Goal: Information Seeking & Learning: Learn about a topic

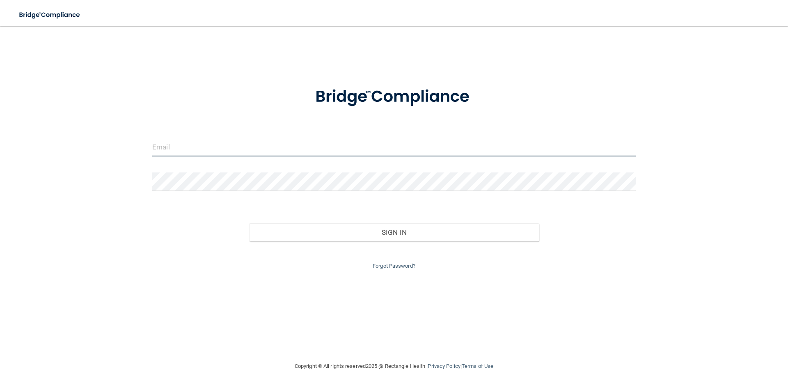
click at [182, 148] on input "email" at bounding box center [394, 147] width 484 height 18
type input "[EMAIL_ADDRESS][DOMAIN_NAME]"
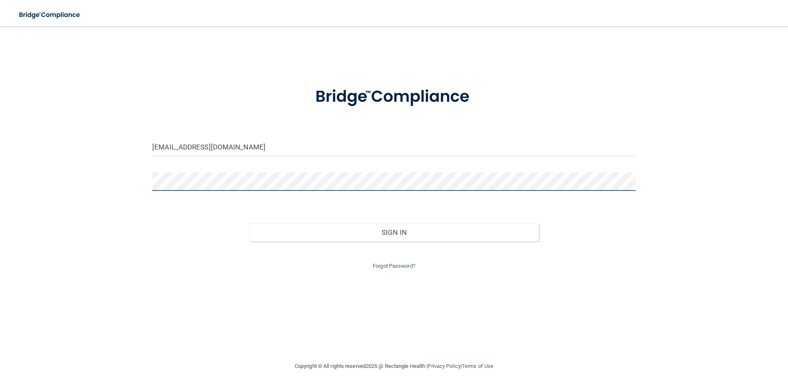
click at [249, 223] on button "Sign In" at bounding box center [394, 232] width 290 height 18
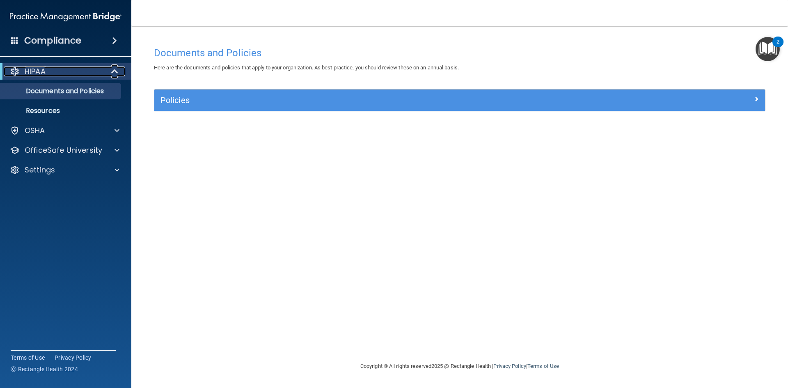
click at [58, 74] on div "HIPAA" at bounding box center [54, 72] width 101 height 10
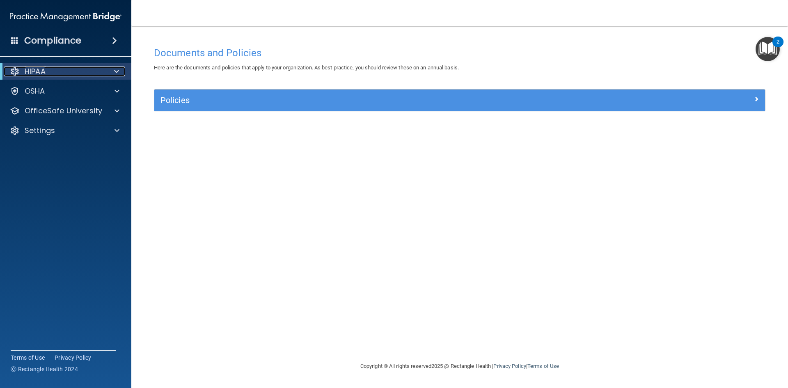
click at [53, 71] on div "HIPAA" at bounding box center [54, 72] width 101 height 10
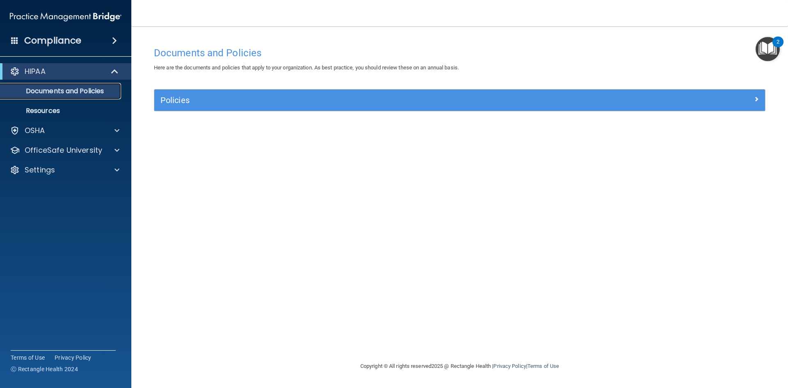
click at [54, 90] on p "Documents and Policies" at bounding box center [61, 91] width 112 height 8
click at [769, 46] on img "Open Resource Center, 2 new notifications" at bounding box center [768, 49] width 24 height 24
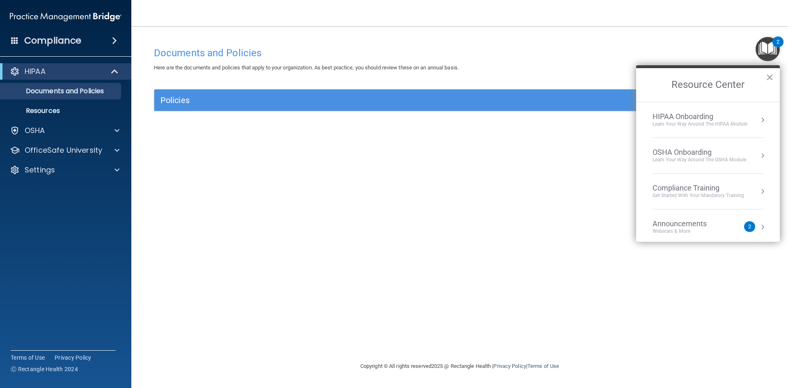
click at [703, 113] on div "HIPAA Onboarding" at bounding box center [700, 116] width 95 height 9
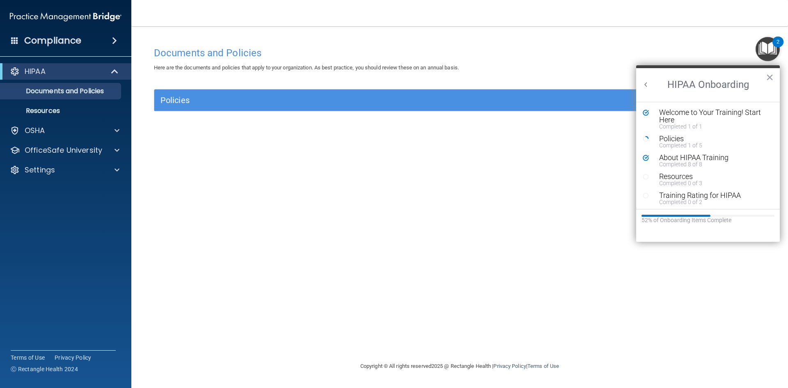
scroll to position [2, 0]
click at [681, 172] on div "Resources" at bounding box center [711, 174] width 104 height 7
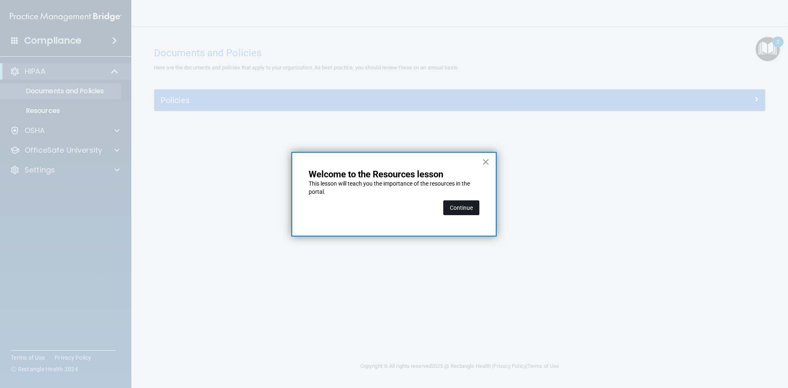
click at [462, 205] on button "Continue" at bounding box center [461, 207] width 36 height 15
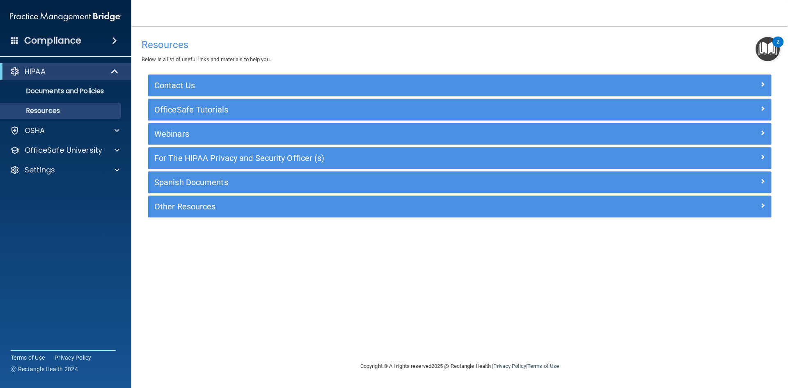
click at [462, 205] on body "Compliance HIPAA Documents and Policies Report an Incident Business Associates …" at bounding box center [394, 194] width 788 height 388
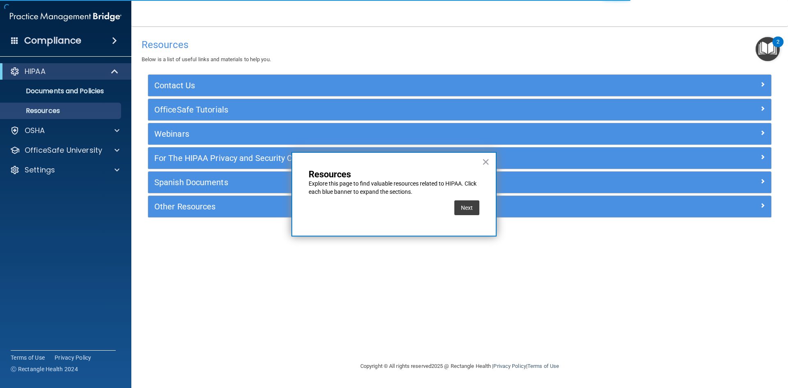
click at [338, 277] on div "Resources Below is a list of useful links and materials to help you. Contact Us…" at bounding box center [460, 193] width 624 height 319
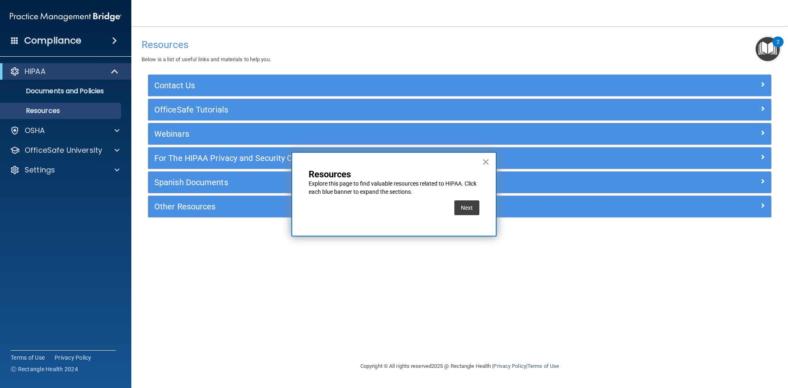
click at [486, 160] on button "×" at bounding box center [486, 161] width 8 height 13
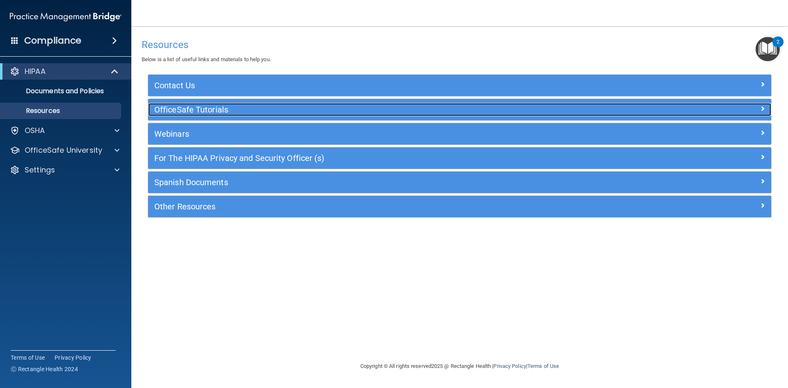
click at [197, 105] on h5 "OfficeSafe Tutorials" at bounding box center [381, 109] width 455 height 9
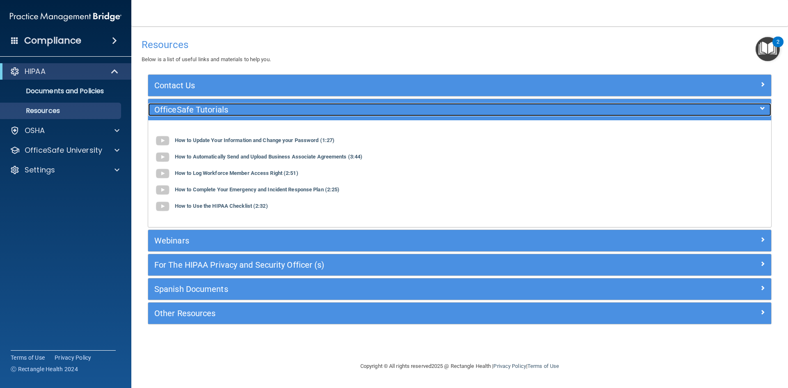
click at [197, 105] on h5 "OfficeSafe Tutorials" at bounding box center [381, 109] width 455 height 9
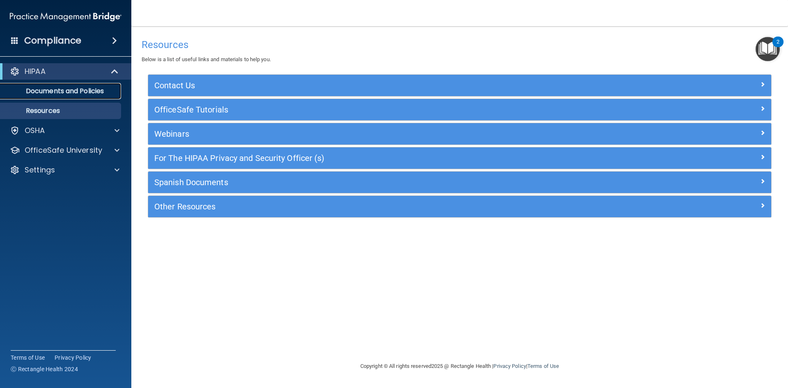
click at [46, 88] on p "Documents and Policies" at bounding box center [61, 91] width 112 height 8
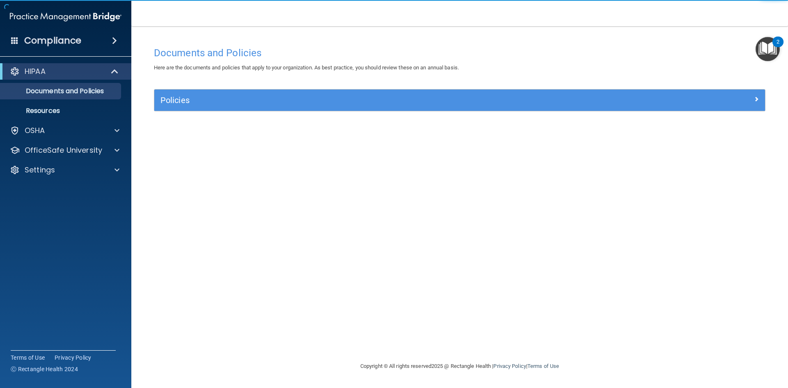
click at [767, 45] on img "Open Resource Center, 2 new notifications" at bounding box center [768, 49] width 24 height 24
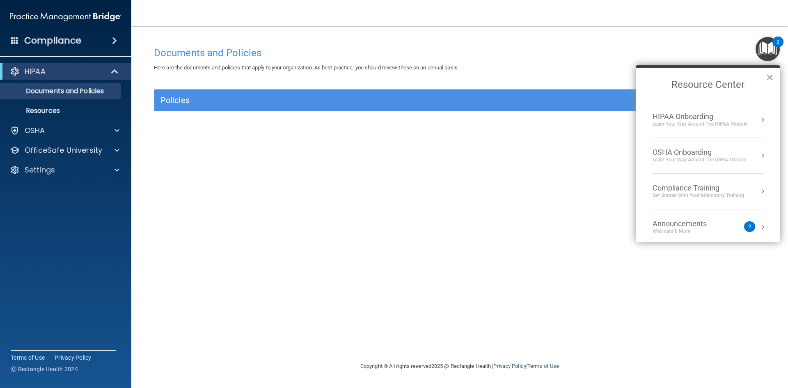
click at [708, 188] on div "Compliance Training" at bounding box center [699, 187] width 92 height 9
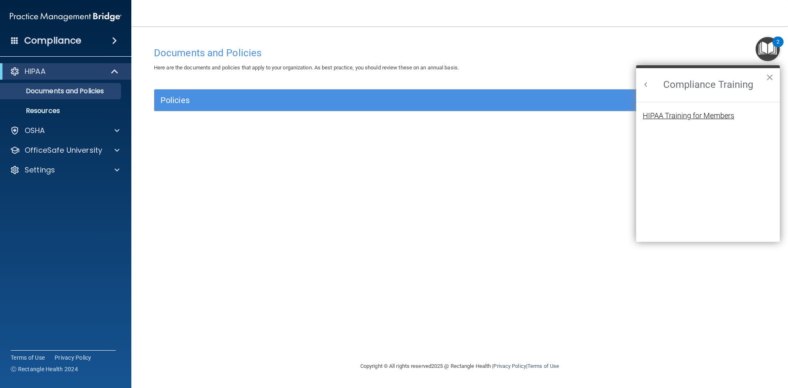
click at [660, 115] on div "HIPAA Training for Members" at bounding box center [689, 115] width 92 height 7
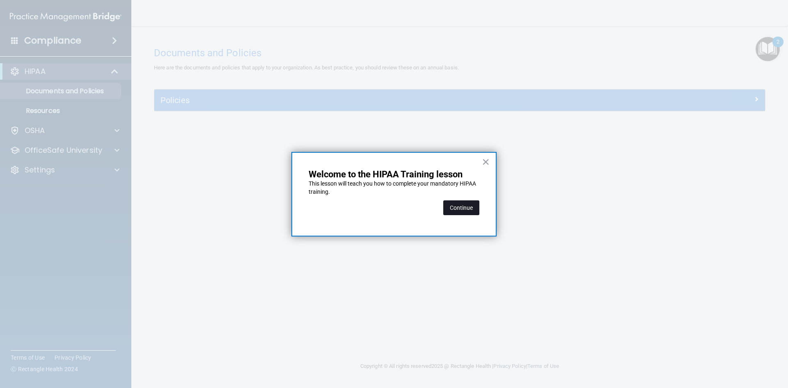
click at [450, 208] on button "Continue" at bounding box center [461, 207] width 36 height 15
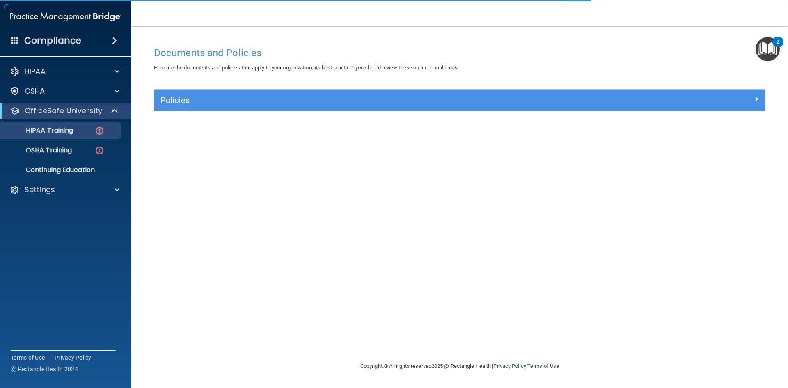
click at [764, 57] on img "Open Resource Center, 2 new notifications" at bounding box center [768, 49] width 24 height 24
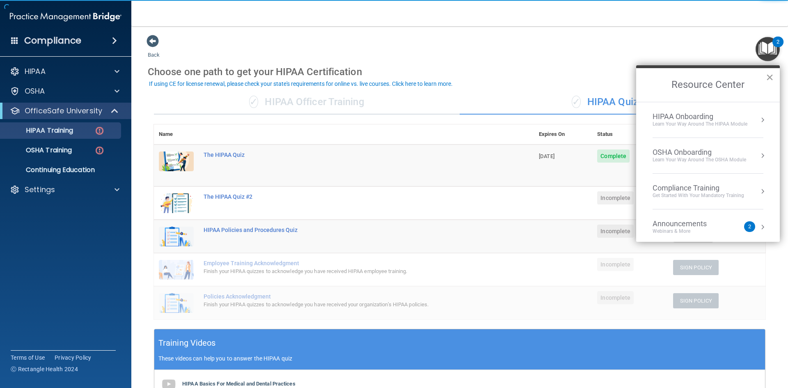
click at [771, 79] on button "×" at bounding box center [770, 77] width 8 height 13
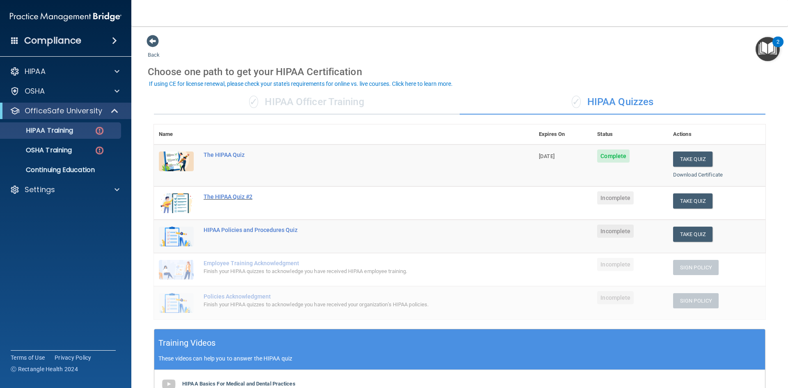
click at [216, 195] on div "The HIPAA Quiz #2" at bounding box center [348, 196] width 289 height 7
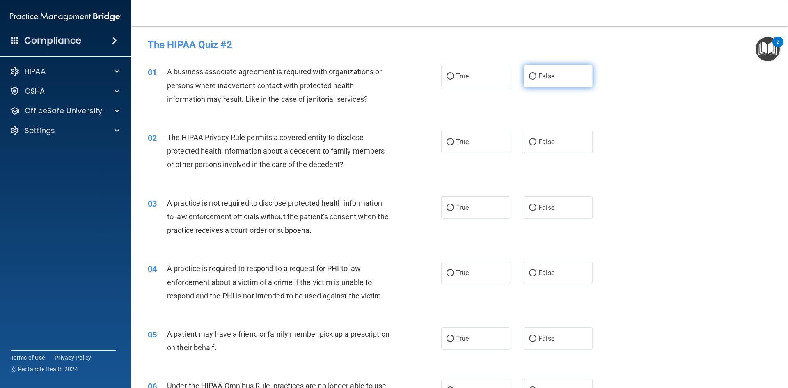
click at [531, 74] on input "False" at bounding box center [532, 76] width 7 height 6
radio input "true"
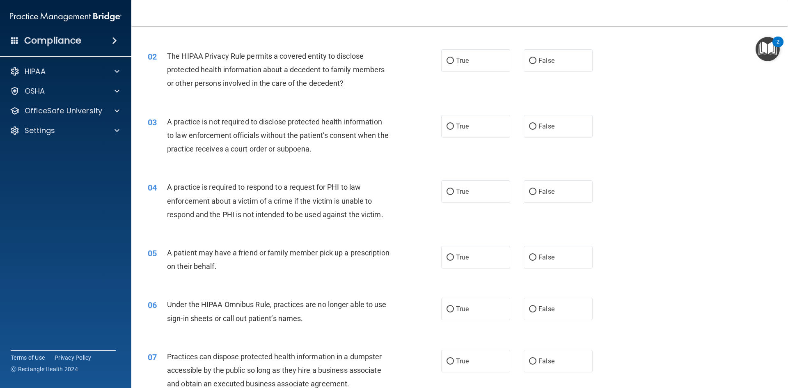
scroll to position [82, 0]
click at [526, 64] on label "False" at bounding box center [558, 59] width 69 height 23
click at [529, 63] on input "False" at bounding box center [532, 60] width 7 height 6
radio input "true"
click at [530, 123] on input "False" at bounding box center [532, 126] width 7 height 6
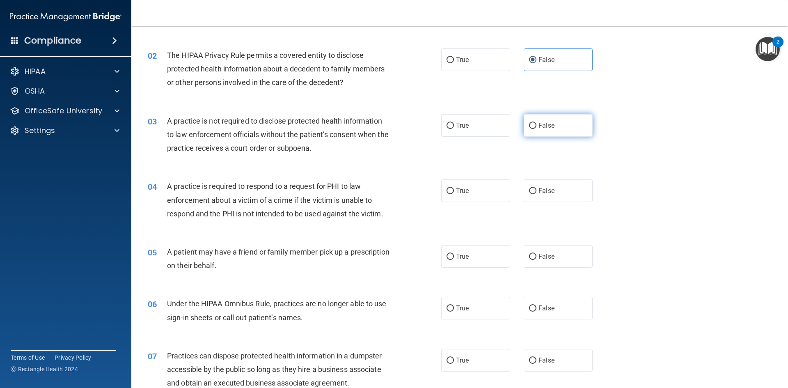
radio input "true"
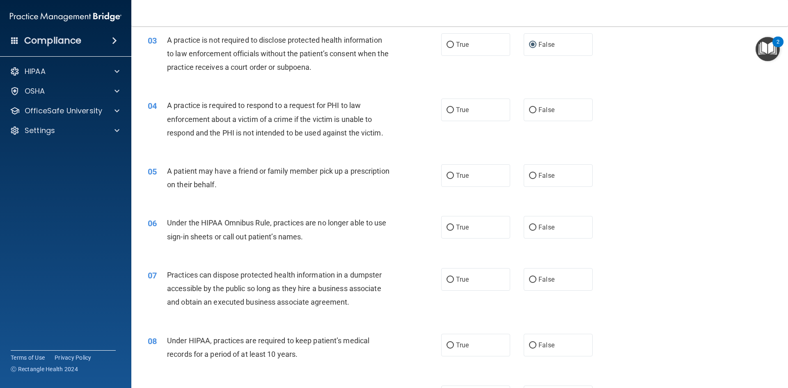
scroll to position [164, 0]
click at [449, 107] on input "True" at bounding box center [450, 109] width 7 height 6
radio input "true"
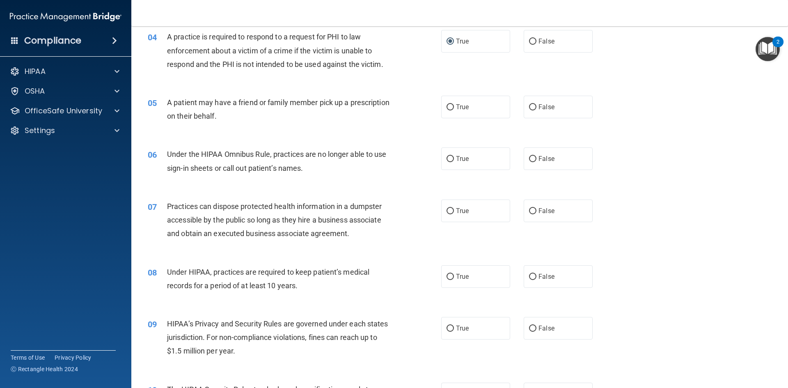
scroll to position [246, 0]
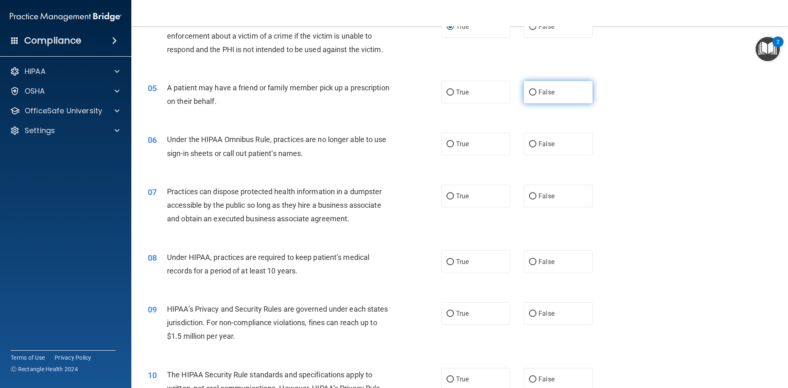
click at [529, 94] on input "False" at bounding box center [532, 92] width 7 height 6
radio input "true"
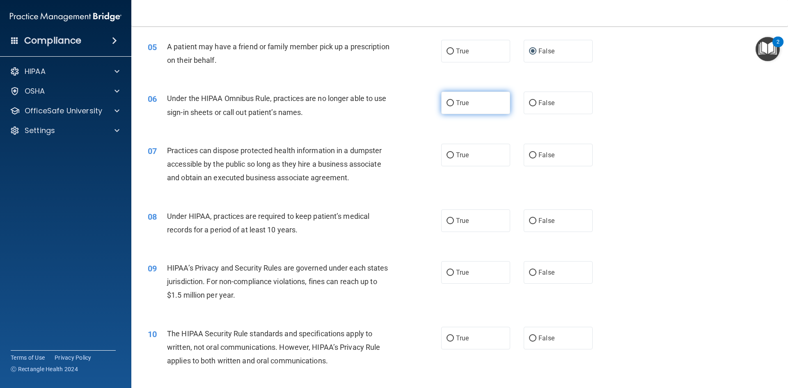
click at [447, 104] on input "True" at bounding box center [450, 103] width 7 height 6
radio input "true"
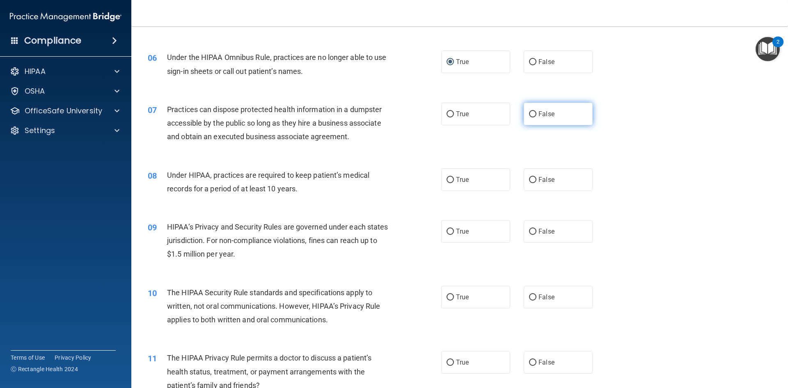
click at [529, 116] on input "False" at bounding box center [532, 114] width 7 height 6
radio input "true"
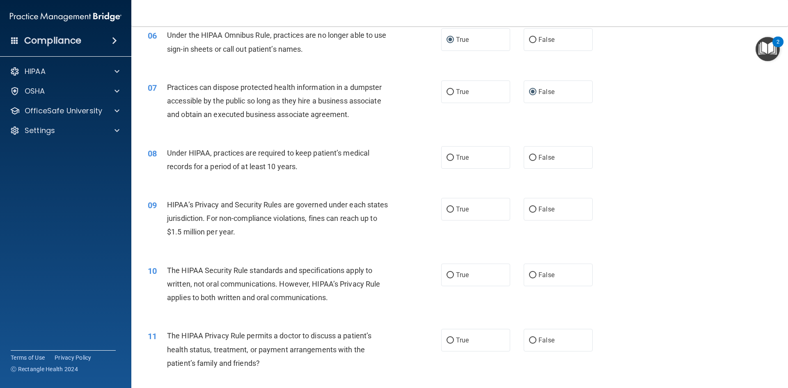
scroll to position [369, 0]
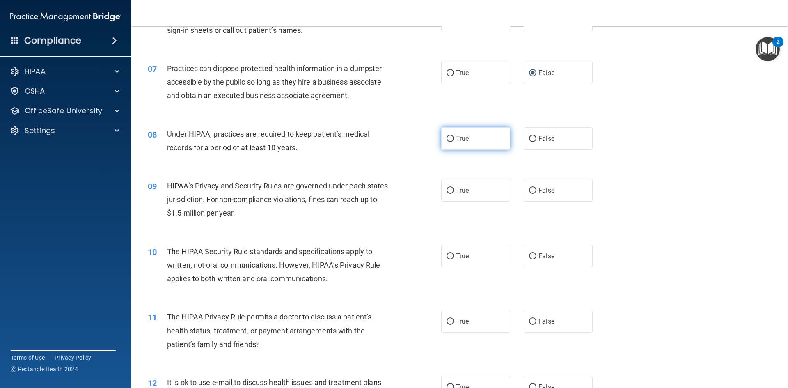
click at [449, 139] on input "True" at bounding box center [450, 139] width 7 height 6
radio input "true"
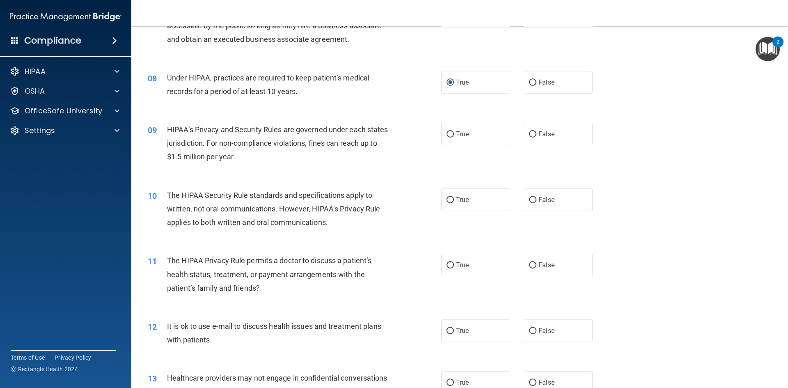
scroll to position [452, 0]
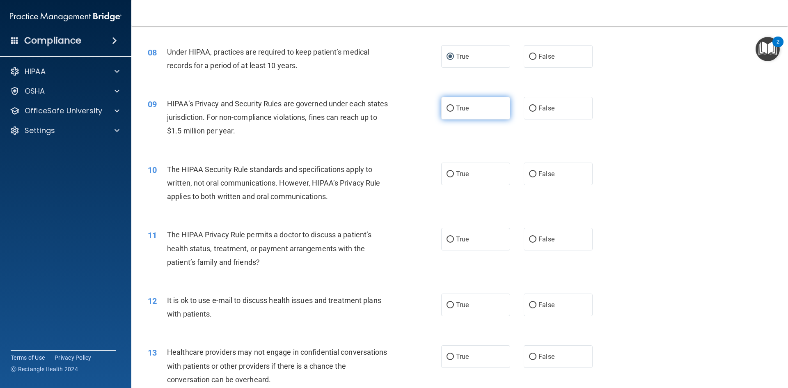
click at [445, 105] on label "True" at bounding box center [475, 108] width 69 height 23
click at [447, 105] on input "True" at bounding box center [450, 108] width 7 height 6
radio input "true"
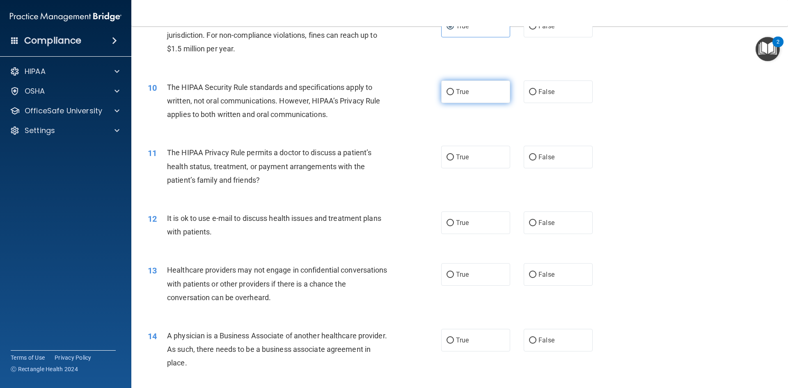
click at [448, 93] on input "True" at bounding box center [450, 92] width 7 height 6
radio input "true"
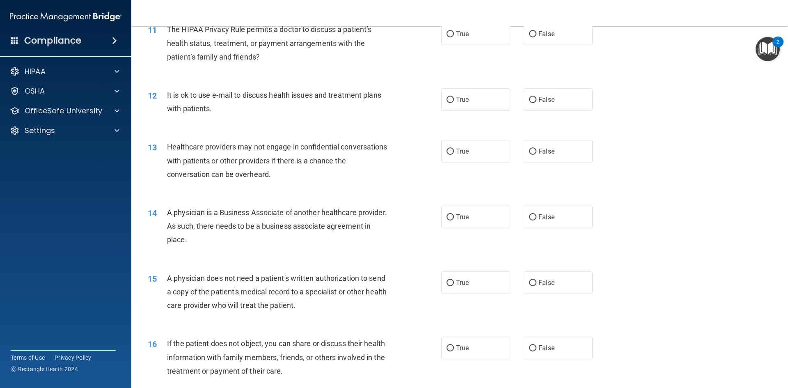
scroll to position [616, 0]
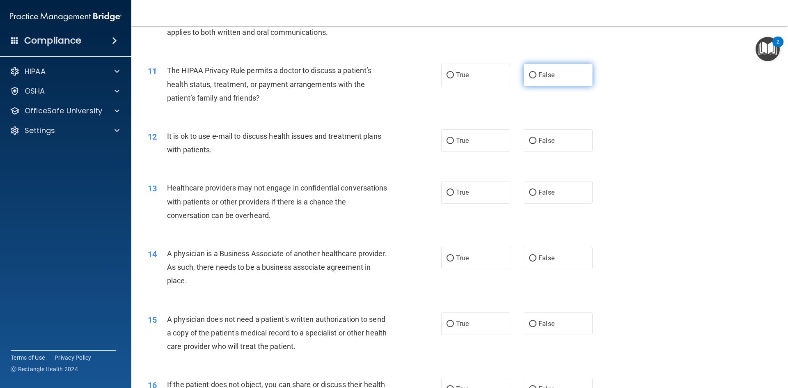
click at [532, 78] on input "False" at bounding box center [532, 75] width 7 height 6
radio input "true"
drag, startPoint x: 533, startPoint y: 142, endPoint x: 528, endPoint y: 140, distance: 4.7
click at [532, 142] on label "False" at bounding box center [558, 140] width 69 height 23
click at [525, 139] on label "False" at bounding box center [558, 140] width 69 height 23
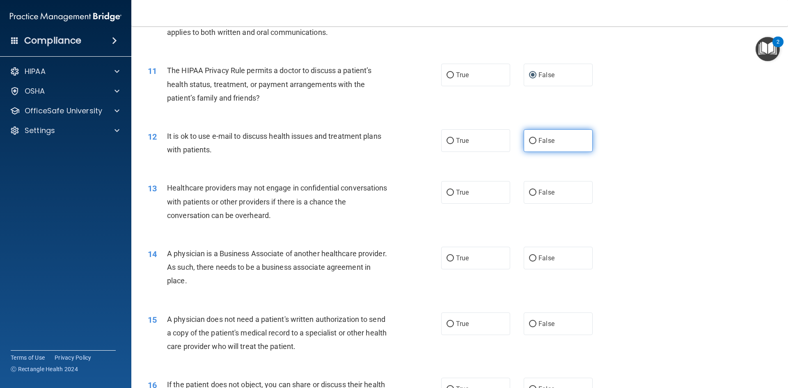
click at [529, 139] on input "False" at bounding box center [532, 141] width 7 height 6
radio input "true"
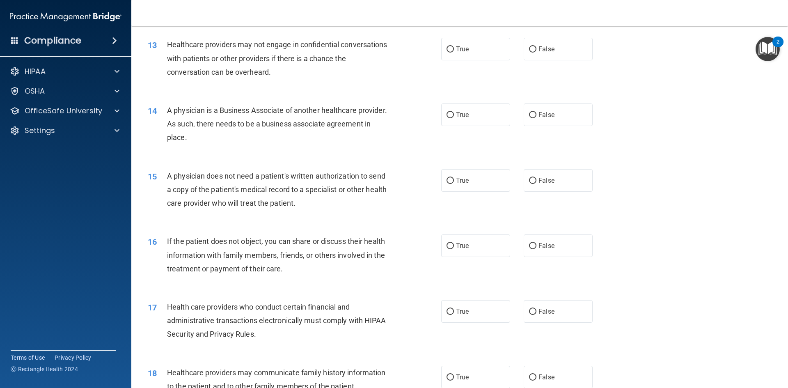
scroll to position [739, 0]
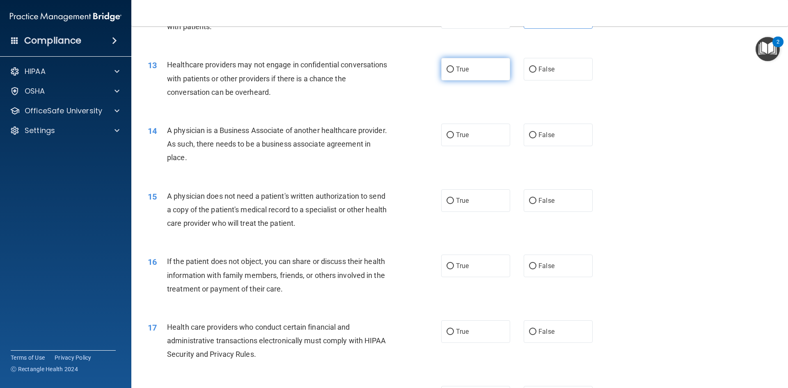
click at [447, 69] on input "True" at bounding box center [450, 70] width 7 height 6
radio input "true"
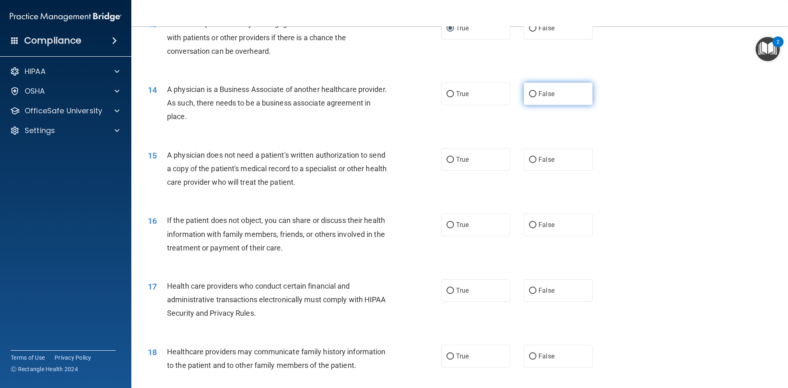
click at [529, 93] on input "False" at bounding box center [532, 94] width 7 height 6
radio input "true"
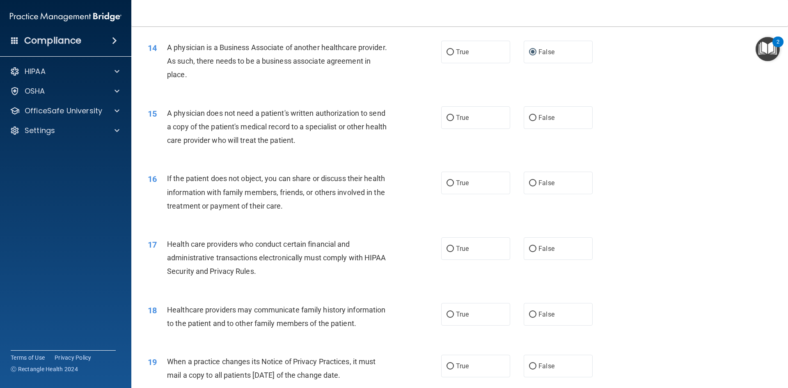
scroll to position [821, 0]
click at [447, 119] on input "True" at bounding box center [450, 119] width 7 height 6
radio input "true"
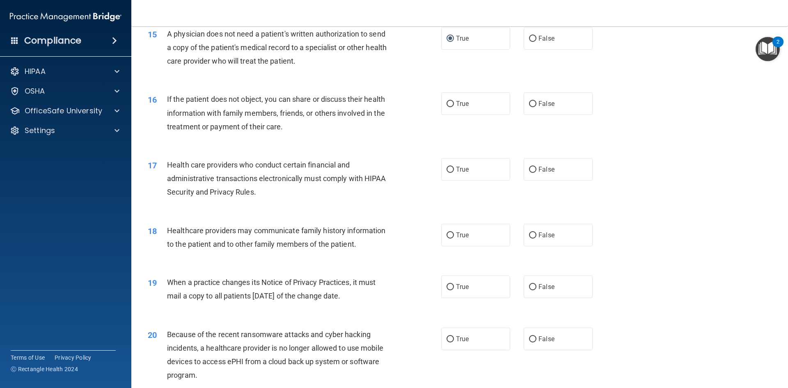
scroll to position [903, 0]
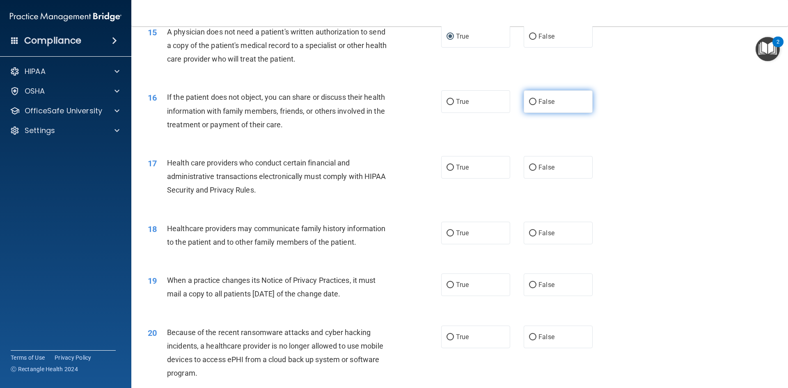
click at [529, 101] on input "False" at bounding box center [532, 102] width 7 height 6
radio input "true"
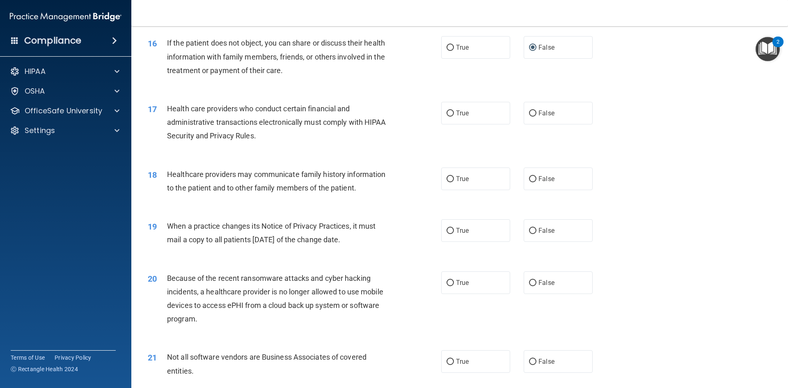
scroll to position [985, 0]
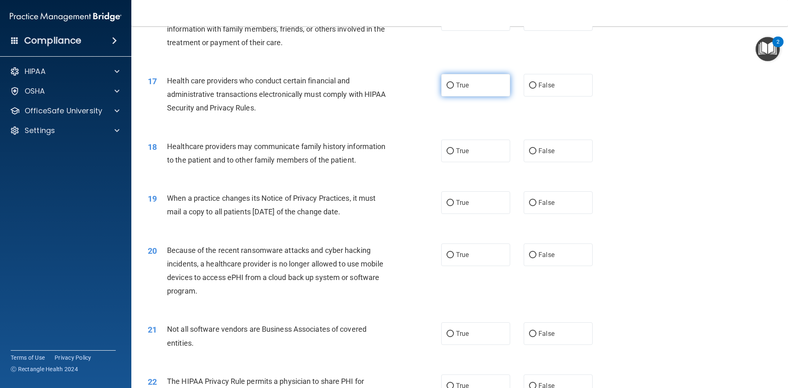
click at [450, 84] on input "True" at bounding box center [450, 86] width 7 height 6
radio input "true"
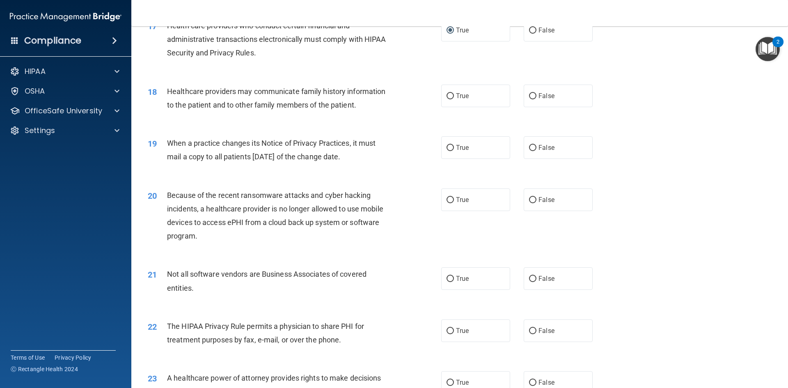
scroll to position [1067, 0]
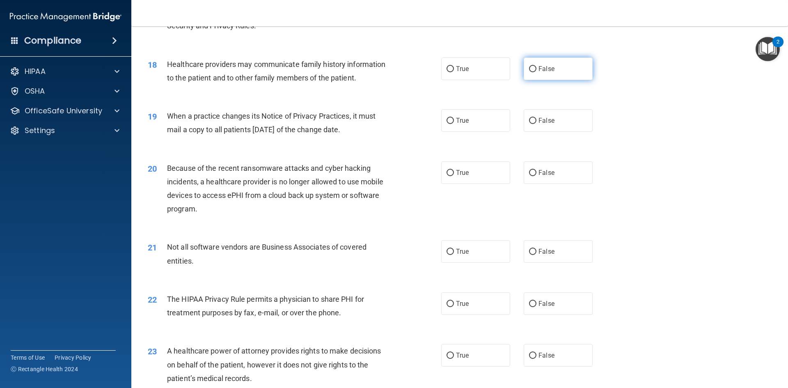
click at [530, 69] on input "False" at bounding box center [532, 69] width 7 height 6
radio input "true"
click at [447, 122] on input "True" at bounding box center [450, 121] width 7 height 6
radio input "true"
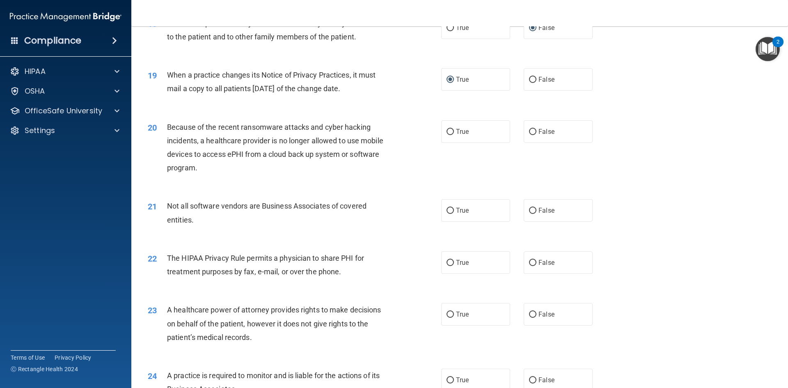
scroll to position [1149, 0]
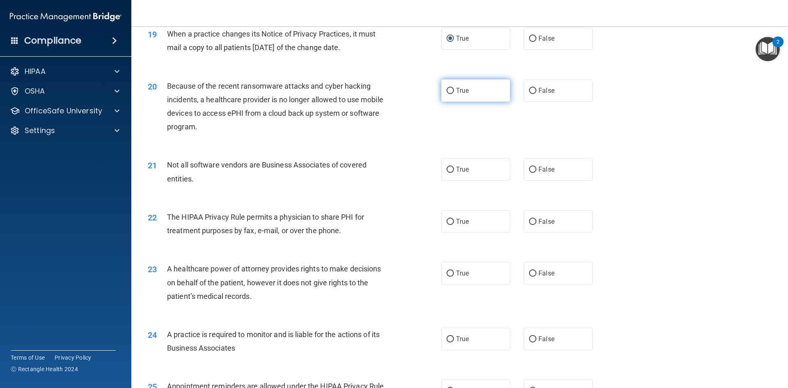
click at [447, 91] on input "True" at bounding box center [450, 91] width 7 height 6
radio input "true"
click at [447, 163] on label "True" at bounding box center [475, 169] width 69 height 23
click at [447, 167] on input "True" at bounding box center [450, 170] width 7 height 6
radio input "true"
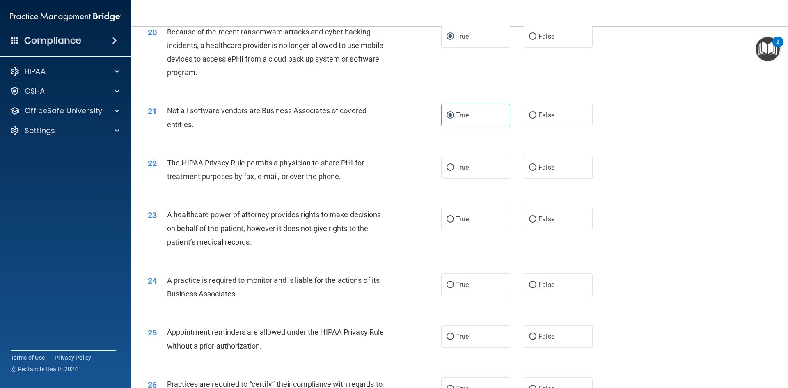
scroll to position [1231, 0]
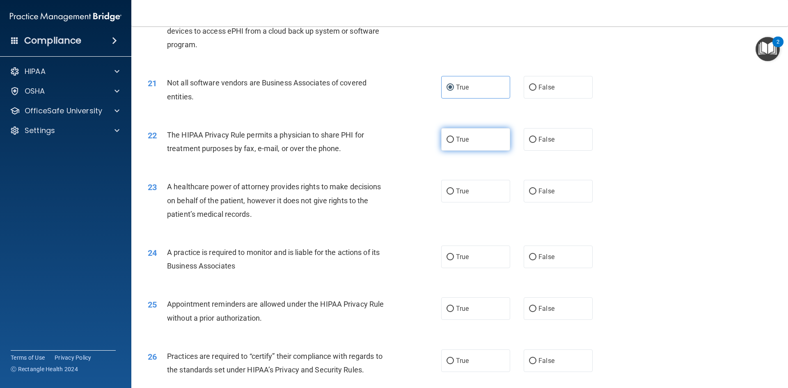
click at [448, 137] on input "True" at bounding box center [450, 140] width 7 height 6
radio input "true"
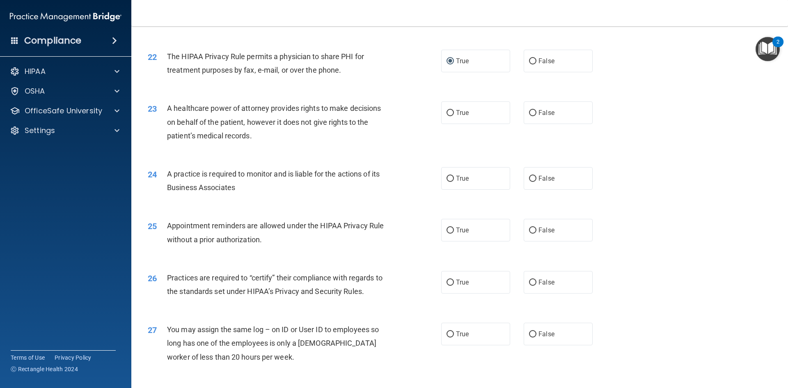
scroll to position [1314, 0]
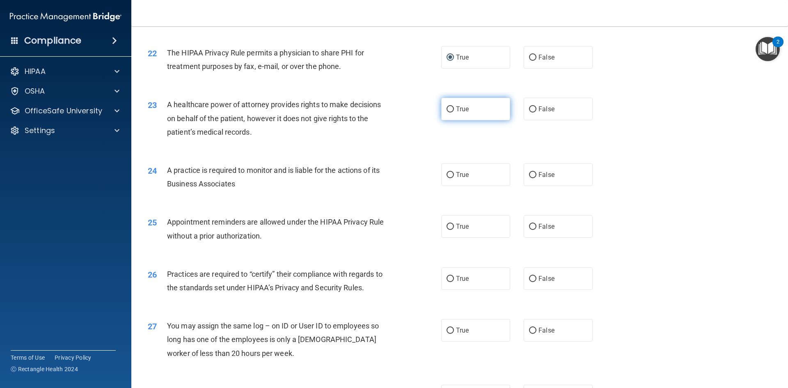
click at [450, 107] on input "True" at bounding box center [450, 109] width 7 height 6
radio input "true"
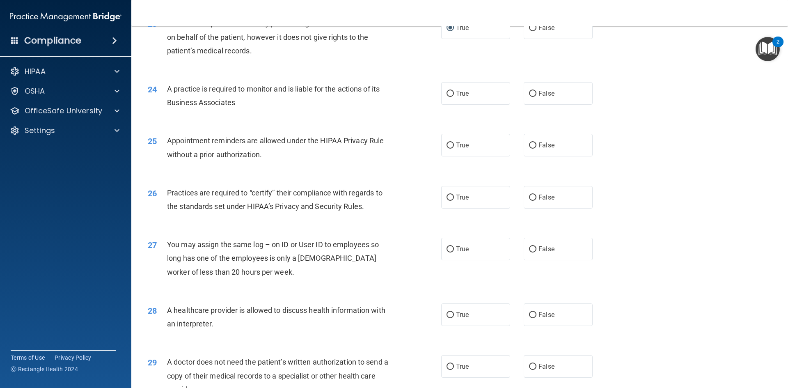
scroll to position [1396, 0]
click at [450, 89] on label "True" at bounding box center [475, 92] width 69 height 23
click at [450, 90] on input "True" at bounding box center [450, 93] width 7 height 6
radio input "true"
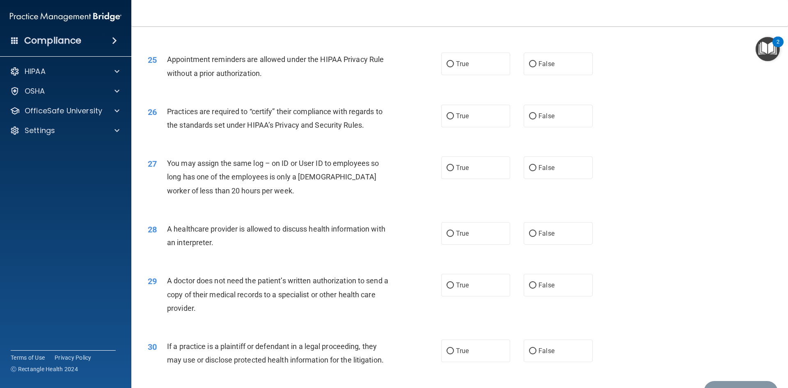
scroll to position [1478, 0]
click at [447, 64] on input "True" at bounding box center [450, 63] width 7 height 6
radio input "true"
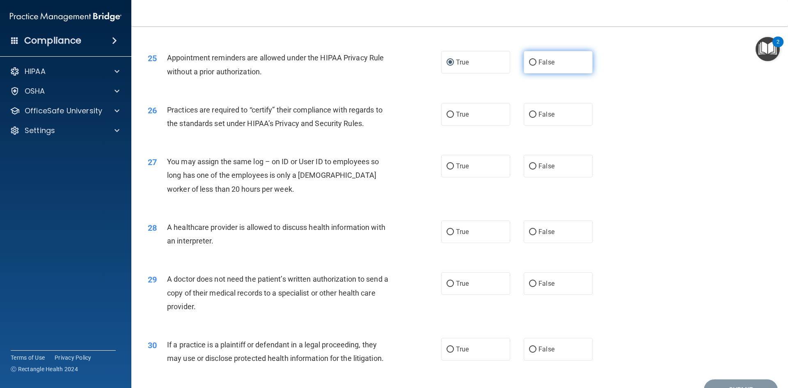
click at [533, 62] on label "False" at bounding box center [558, 62] width 69 height 23
click at [533, 62] on input "False" at bounding box center [532, 63] width 7 height 6
radio input "true"
radio input "false"
click at [447, 115] on input "True" at bounding box center [450, 115] width 7 height 6
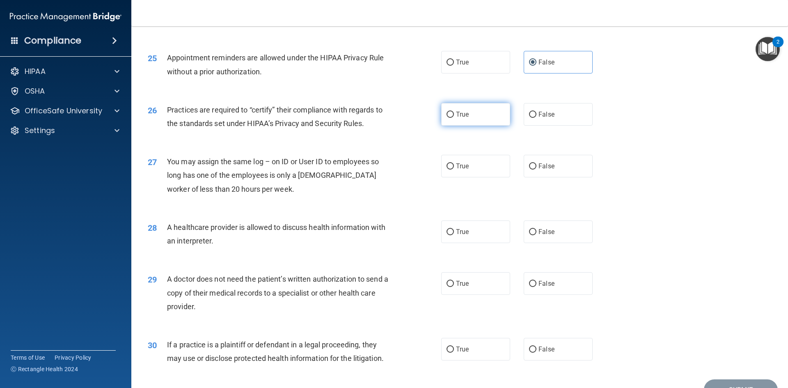
radio input "true"
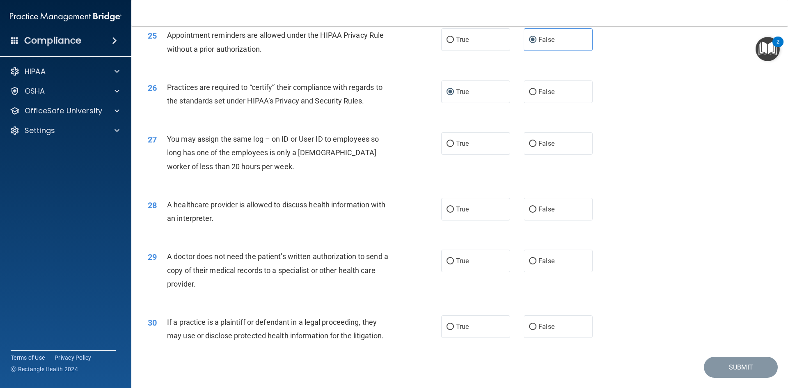
scroll to position [1523, 0]
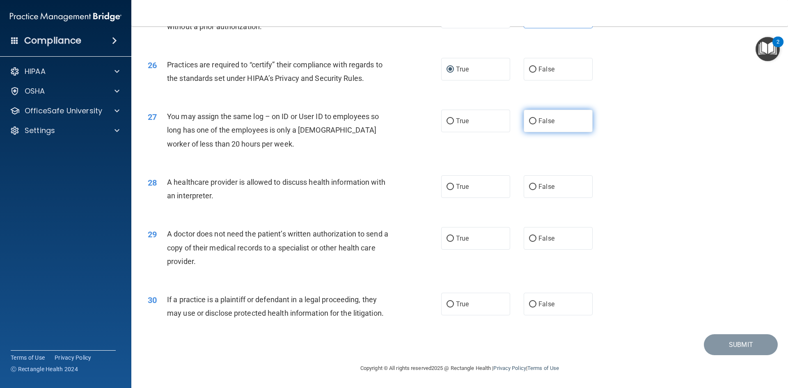
click at [532, 116] on label "False" at bounding box center [558, 121] width 69 height 23
click at [532, 118] on input "False" at bounding box center [532, 121] width 7 height 6
radio input "true"
click at [450, 185] on input "True" at bounding box center [450, 187] width 7 height 6
radio input "true"
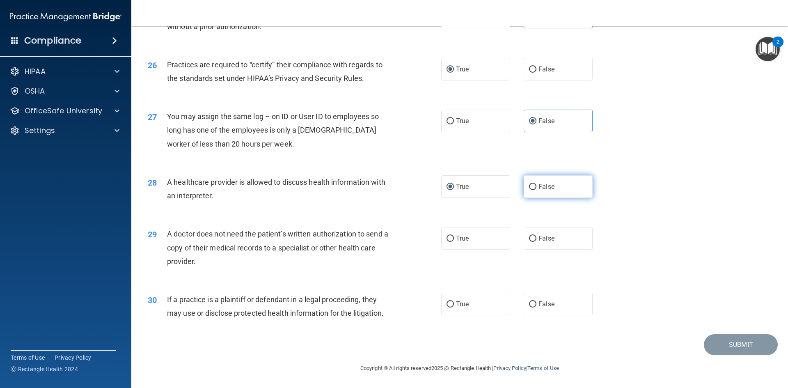
click at [529, 186] on input "False" at bounding box center [532, 187] width 7 height 6
radio input "true"
radio input "false"
click at [451, 235] on label "True" at bounding box center [475, 238] width 69 height 23
click at [451, 236] on input "True" at bounding box center [450, 239] width 7 height 6
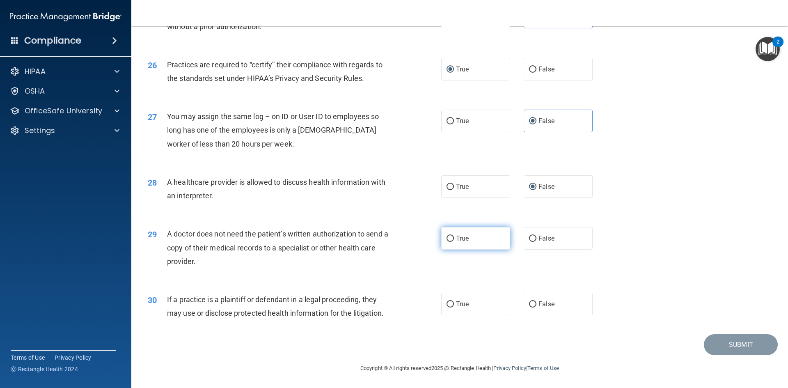
radio input "true"
click at [449, 304] on input "True" at bounding box center [450, 304] width 7 height 6
radio input "true"
click at [730, 343] on button "Submit" at bounding box center [741, 344] width 74 height 21
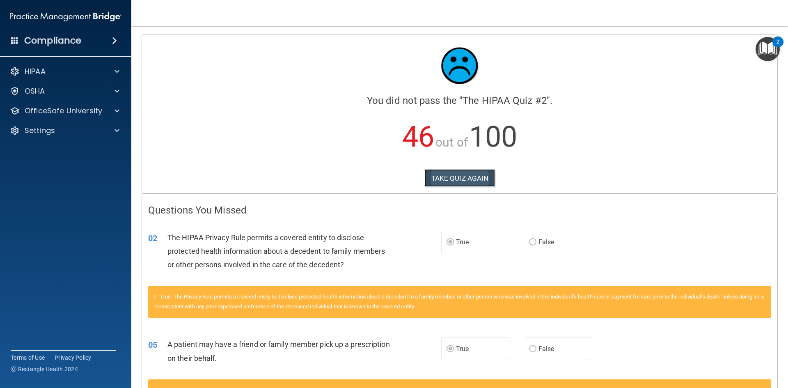
click at [470, 172] on button "TAKE QUIZ AGAIN" at bounding box center [459, 178] width 71 height 18
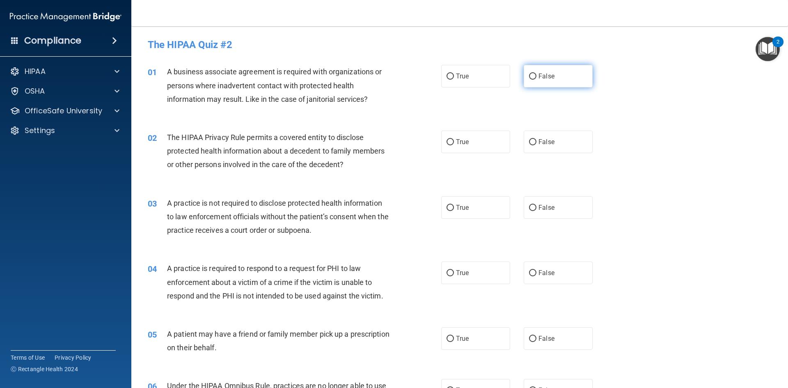
click at [529, 74] on input "False" at bounding box center [532, 76] width 7 height 6
radio input "true"
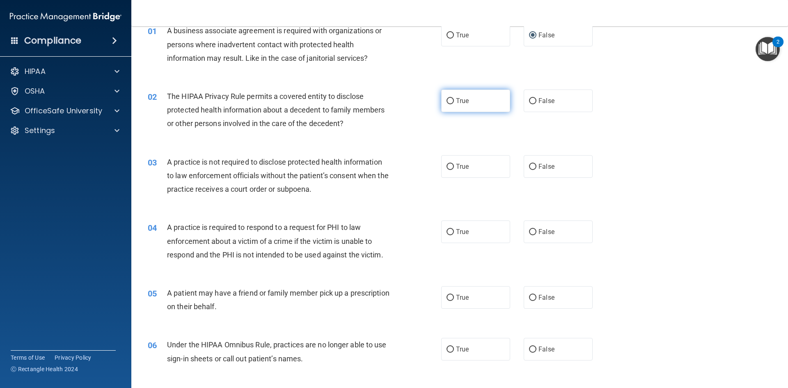
click at [447, 99] on input "True" at bounding box center [450, 101] width 7 height 6
radio input "true"
click at [531, 101] on input "False" at bounding box center [532, 101] width 7 height 6
radio input "true"
radio input "false"
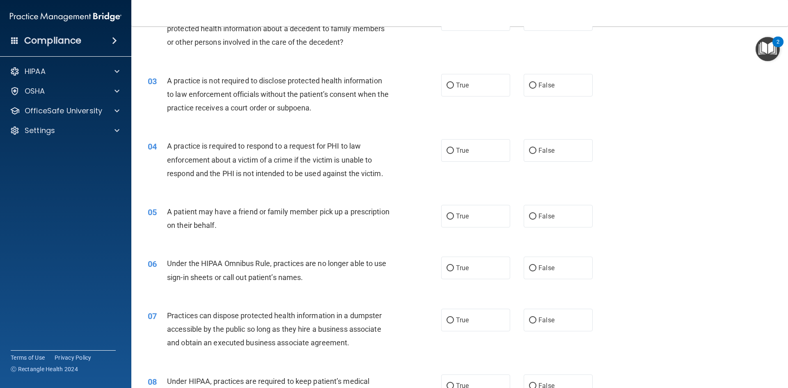
scroll to position [123, 0]
click at [532, 83] on input "False" at bounding box center [532, 85] width 7 height 6
radio input "true"
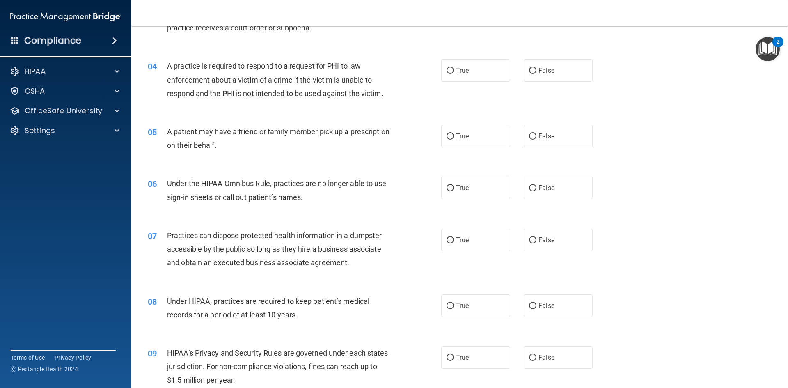
scroll to position [205, 0]
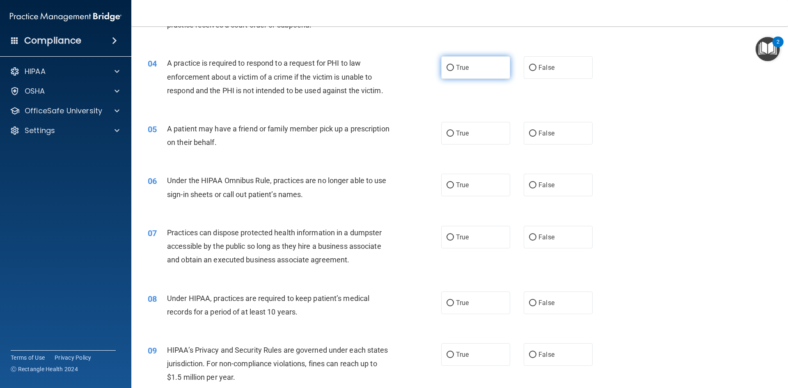
click at [445, 63] on label "True" at bounding box center [475, 67] width 69 height 23
click at [447, 65] on input "True" at bounding box center [450, 68] width 7 height 6
radio input "true"
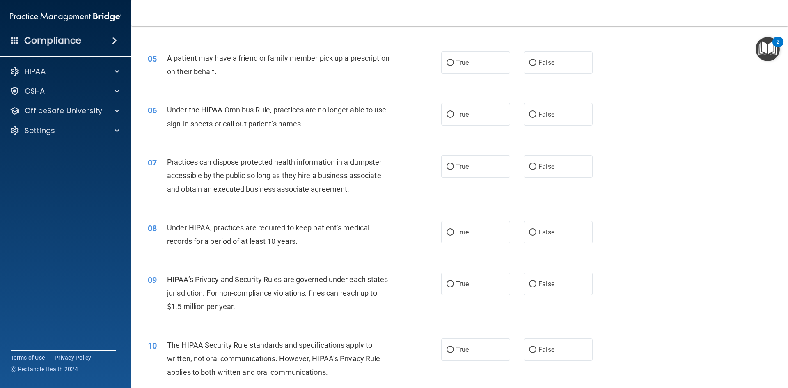
scroll to position [287, 0]
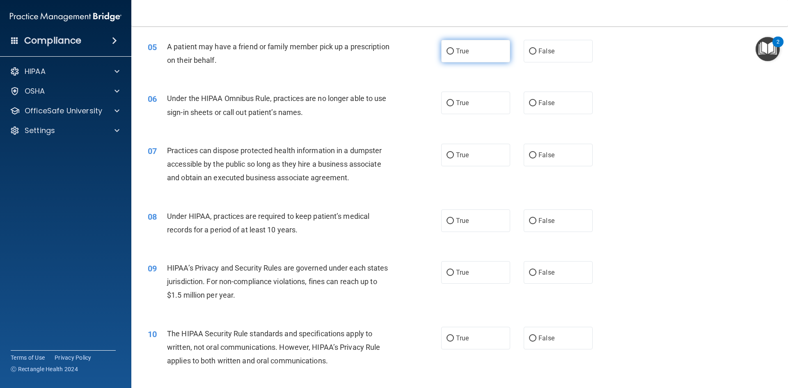
click at [447, 53] on input "True" at bounding box center [450, 51] width 7 height 6
radio input "true"
click at [529, 101] on input "False" at bounding box center [532, 103] width 7 height 6
radio input "true"
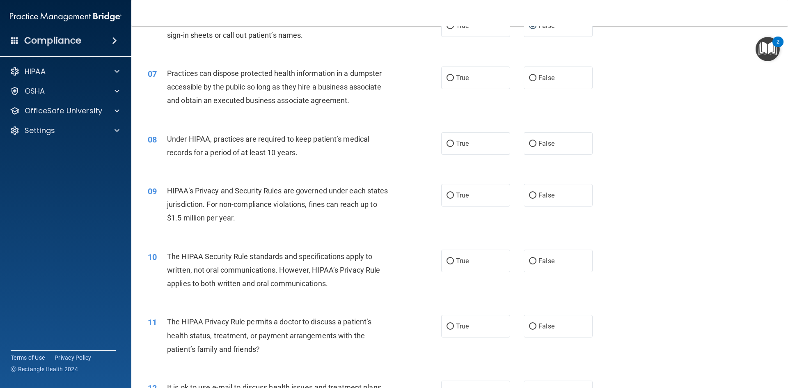
scroll to position [369, 0]
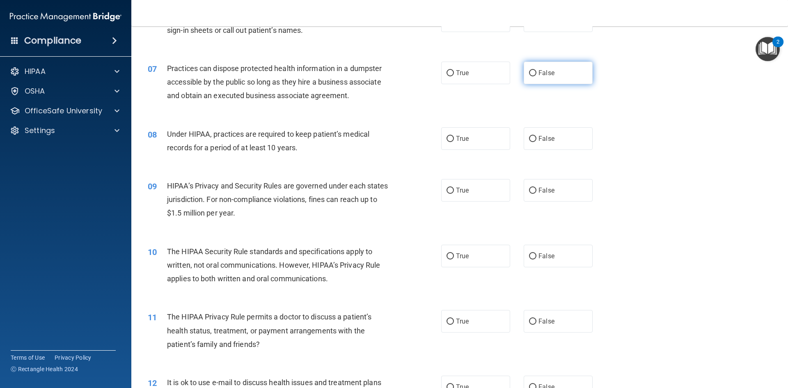
click at [534, 71] on label "False" at bounding box center [558, 73] width 69 height 23
click at [534, 71] on input "False" at bounding box center [532, 73] width 7 height 6
radio input "true"
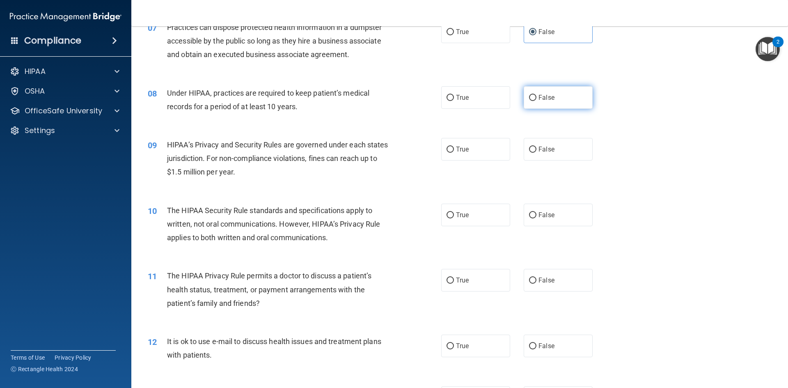
click at [534, 96] on label "False" at bounding box center [558, 97] width 69 height 23
click at [534, 96] on input "False" at bounding box center [532, 98] width 7 height 6
radio input "true"
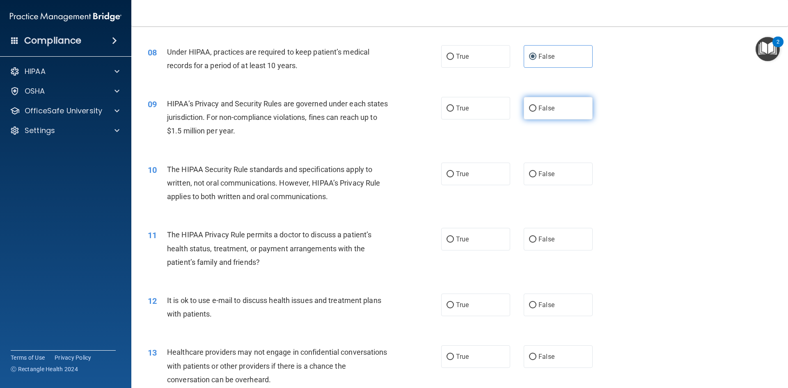
click at [533, 107] on label "False" at bounding box center [558, 108] width 69 height 23
click at [533, 107] on input "False" at bounding box center [532, 108] width 7 height 6
radio input "true"
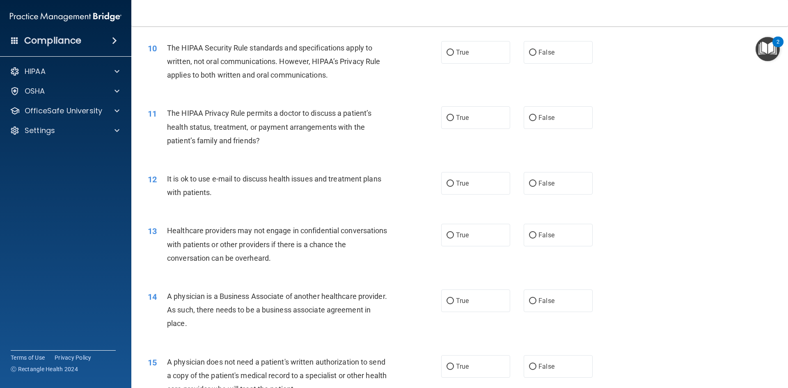
scroll to position [575, 0]
click at [447, 50] on input "True" at bounding box center [450, 51] width 7 height 6
radio input "true"
click at [447, 113] on input "True" at bounding box center [450, 116] width 7 height 6
radio input "true"
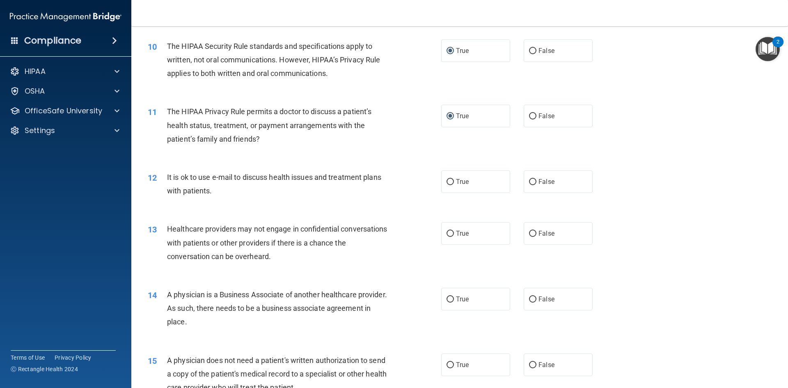
scroll to position [616, 0]
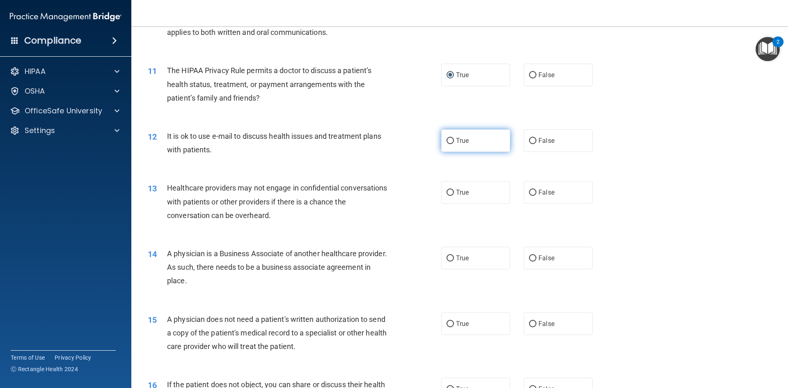
click at [447, 139] on input "True" at bounding box center [450, 141] width 7 height 6
radio input "true"
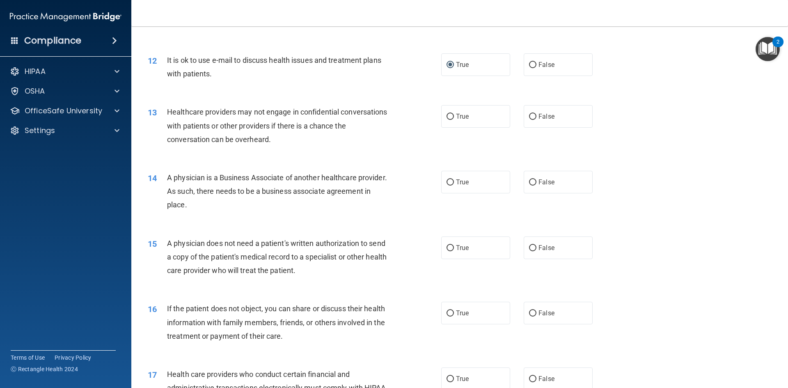
scroll to position [698, 0]
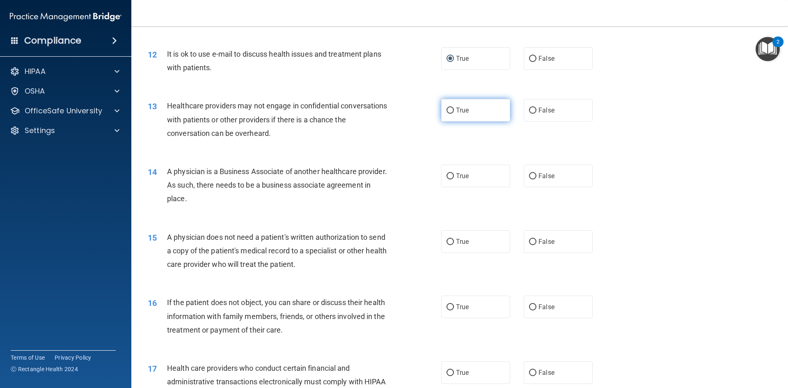
click at [442, 110] on label "True" at bounding box center [475, 110] width 69 height 23
click at [447, 110] on input "True" at bounding box center [450, 111] width 7 height 6
radio input "true"
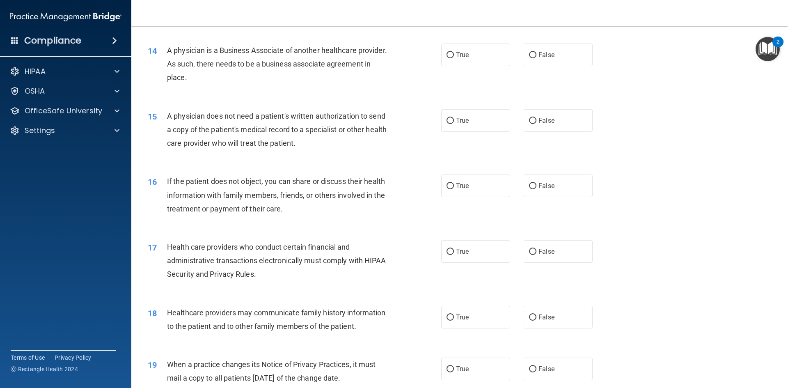
scroll to position [821, 0]
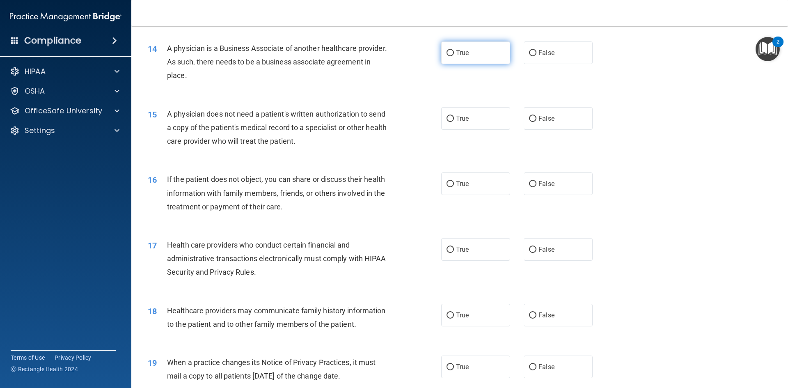
click at [449, 48] on label "True" at bounding box center [475, 52] width 69 height 23
click at [449, 50] on input "True" at bounding box center [450, 53] width 7 height 6
radio input "true"
click at [447, 118] on input "True" at bounding box center [450, 119] width 7 height 6
radio input "true"
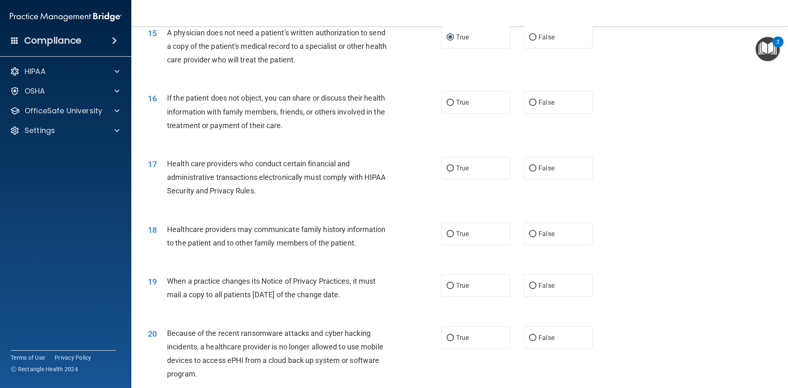
scroll to position [903, 0]
click at [443, 100] on label "True" at bounding box center [475, 101] width 69 height 23
click at [447, 100] on input "True" at bounding box center [450, 102] width 7 height 6
radio input "true"
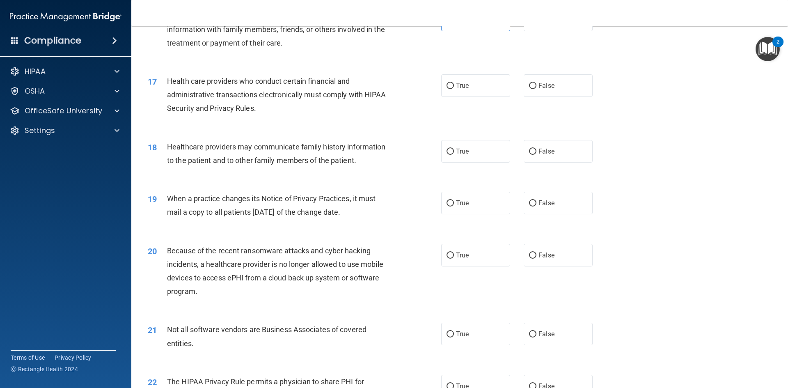
scroll to position [985, 0]
click at [441, 85] on label "True" at bounding box center [475, 85] width 69 height 23
click at [447, 85] on input "True" at bounding box center [450, 86] width 7 height 6
radio input "true"
click at [441, 155] on label "True" at bounding box center [475, 151] width 69 height 23
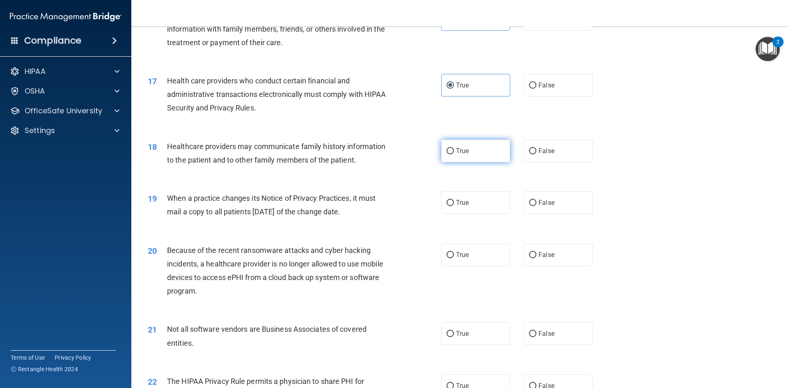
click at [447, 154] on input "True" at bounding box center [450, 151] width 7 height 6
radio input "true"
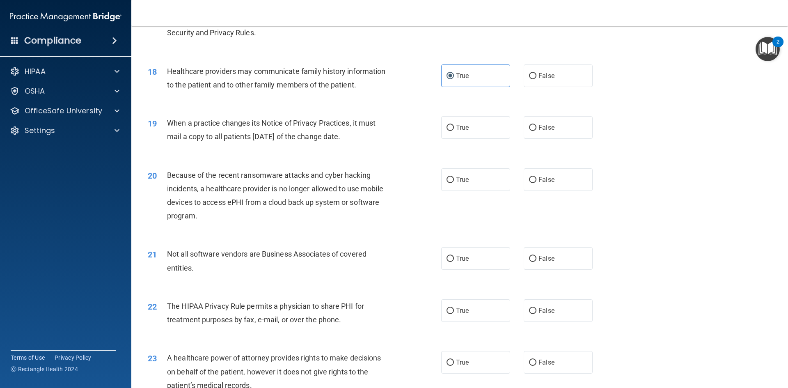
scroll to position [1067, 0]
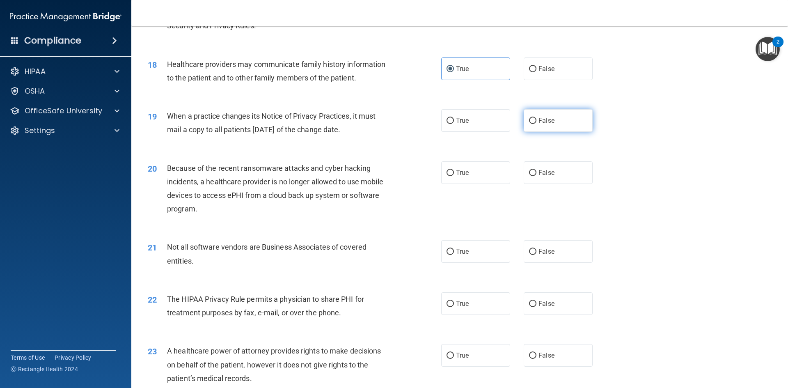
click at [531, 119] on input "False" at bounding box center [532, 121] width 7 height 6
radio input "true"
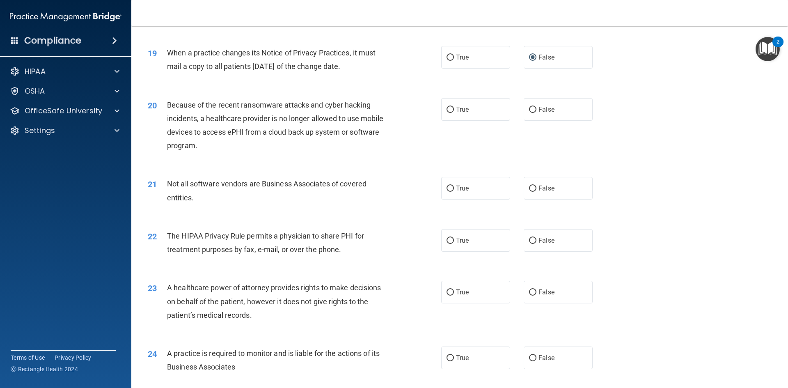
scroll to position [1149, 0]
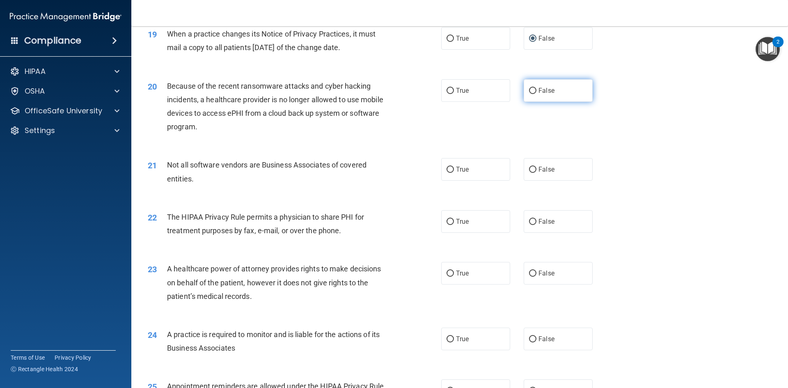
click at [530, 91] on input "False" at bounding box center [532, 91] width 7 height 6
radio input "true"
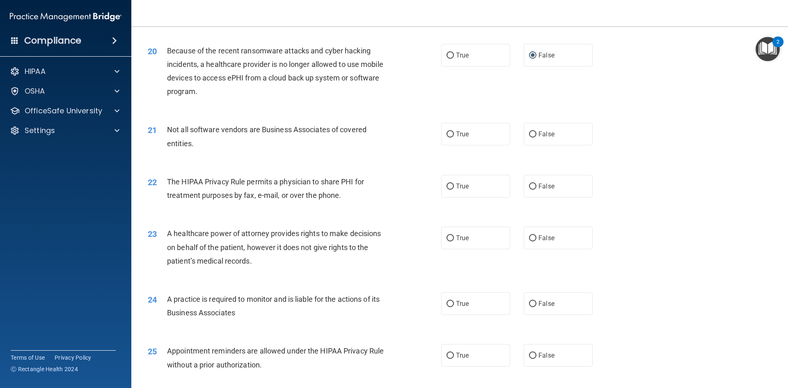
scroll to position [1231, 0]
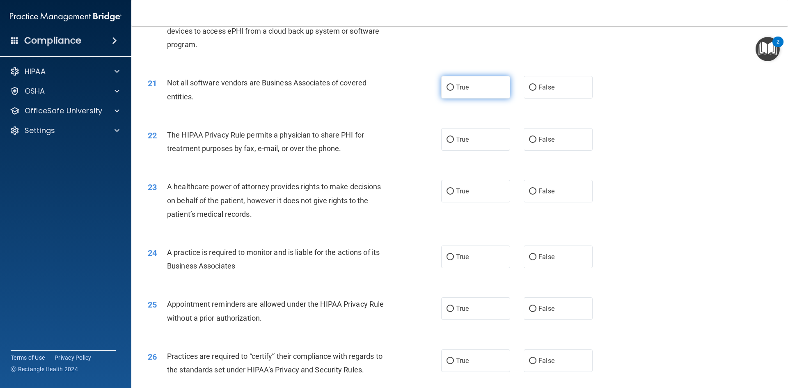
click at [447, 88] on input "True" at bounding box center [450, 88] width 7 height 6
radio input "true"
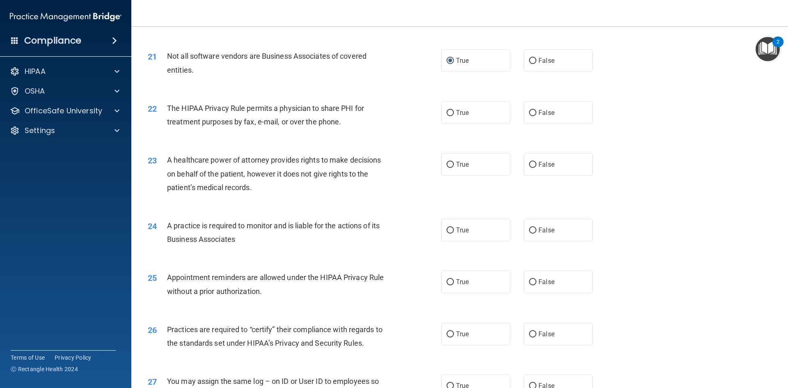
scroll to position [1273, 0]
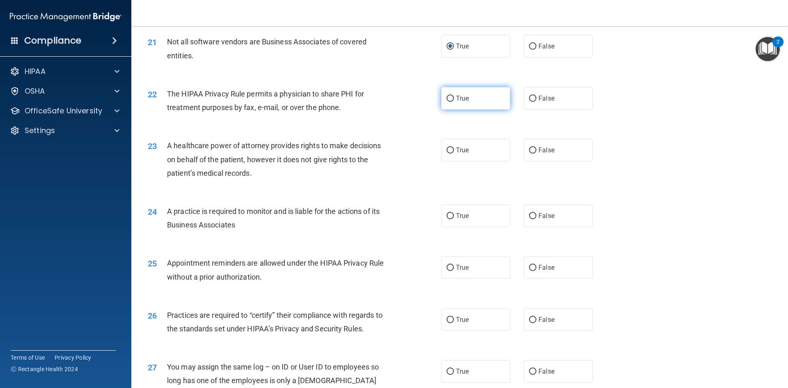
click at [450, 97] on input "True" at bounding box center [450, 99] width 7 height 6
radio input "true"
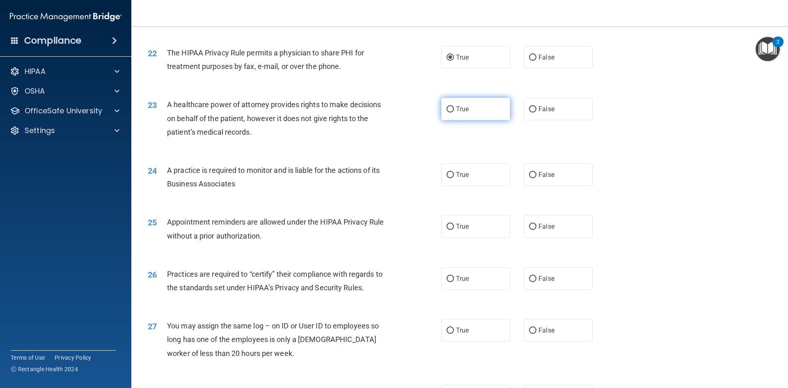
click at [448, 110] on input "True" at bounding box center [450, 109] width 7 height 6
radio input "true"
click at [529, 106] on input "False" at bounding box center [532, 109] width 7 height 6
radio input "true"
radio input "false"
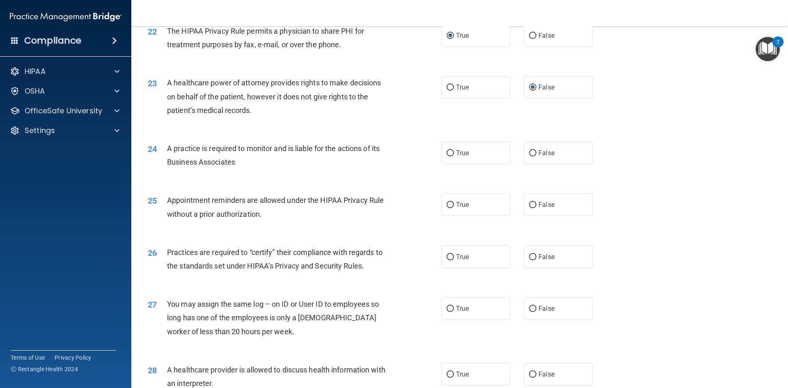
scroll to position [1355, 0]
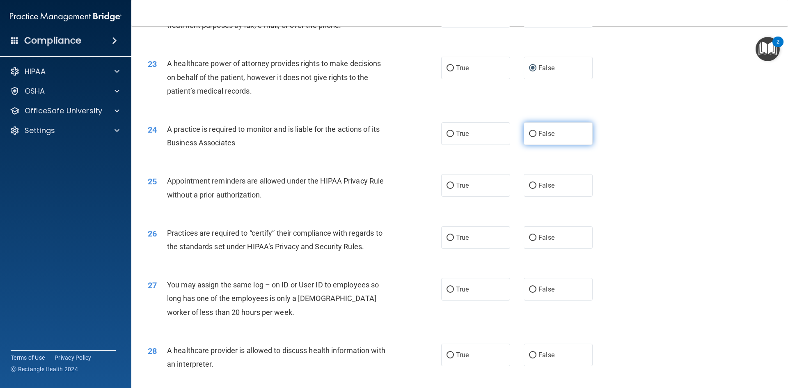
click at [524, 136] on label "False" at bounding box center [558, 133] width 69 height 23
click at [529, 136] on input "False" at bounding box center [532, 134] width 7 height 6
radio input "true"
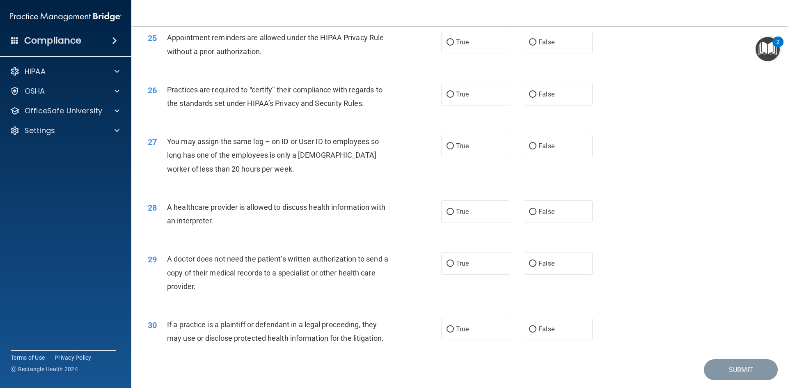
scroll to position [1478, 0]
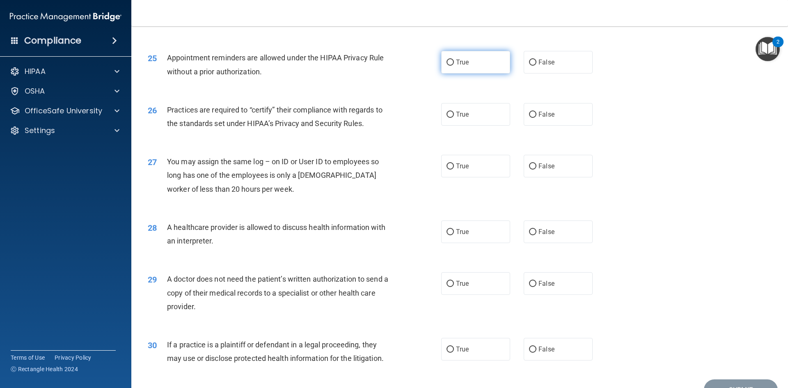
click at [449, 65] on input "True" at bounding box center [450, 63] width 7 height 6
radio input "true"
click at [447, 115] on input "True" at bounding box center [450, 115] width 7 height 6
radio input "true"
click at [530, 169] on input "False" at bounding box center [532, 166] width 7 height 6
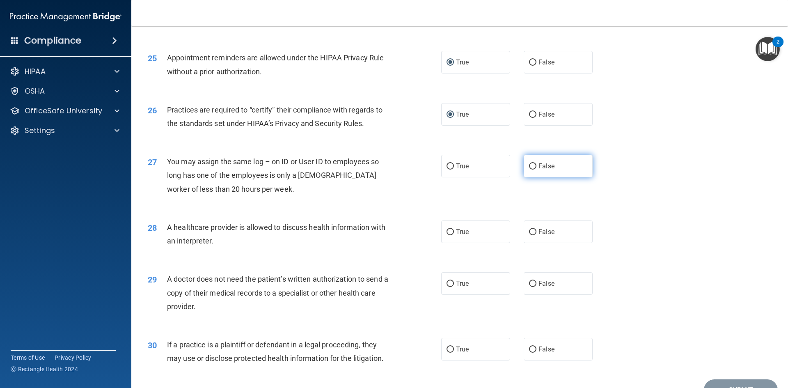
radio input "true"
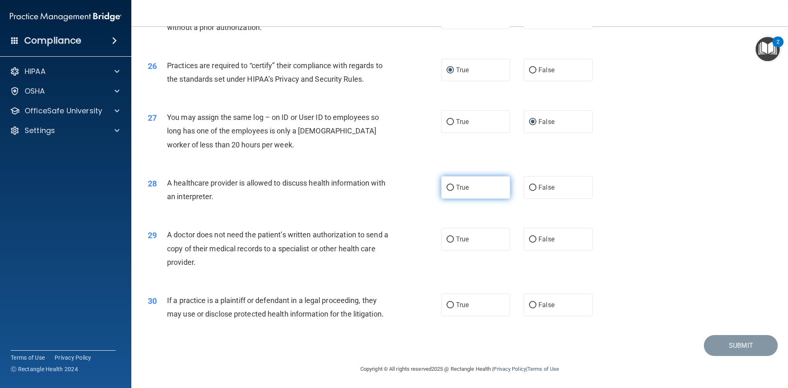
scroll to position [1523, 0]
click at [447, 185] on input "True" at bounding box center [450, 187] width 7 height 6
radio input "true"
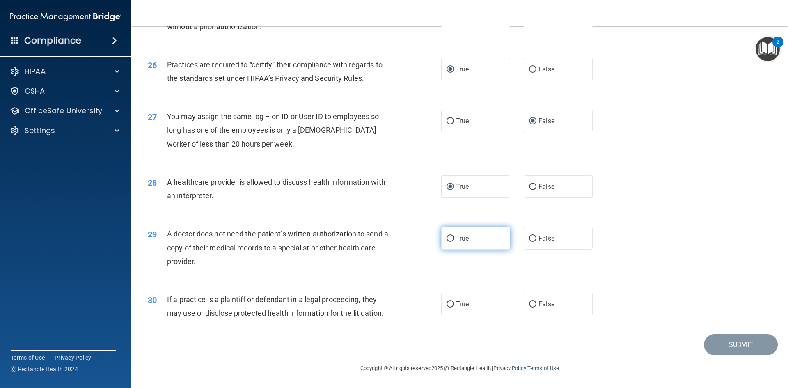
click at [449, 236] on input "True" at bounding box center [450, 239] width 7 height 6
radio input "true"
click at [458, 296] on label "True" at bounding box center [475, 304] width 69 height 23
click at [454, 301] on input "True" at bounding box center [450, 304] width 7 height 6
radio input "true"
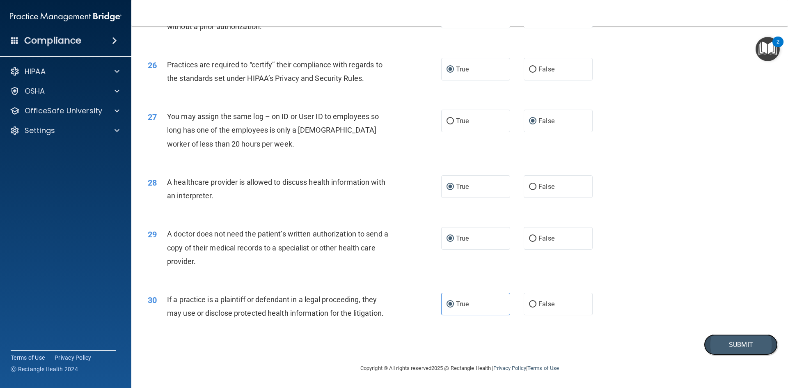
drag, startPoint x: 729, startPoint y: 349, endPoint x: 722, endPoint y: 345, distance: 7.5
click at [729, 348] on button "Submit" at bounding box center [741, 344] width 74 height 21
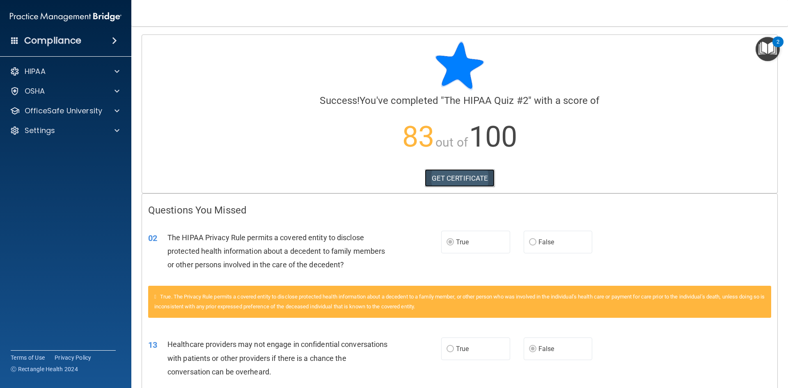
click at [475, 179] on link "GET CERTIFICATE" at bounding box center [460, 178] width 70 height 18
click at [39, 68] on p "HIPAA" at bounding box center [35, 72] width 21 height 10
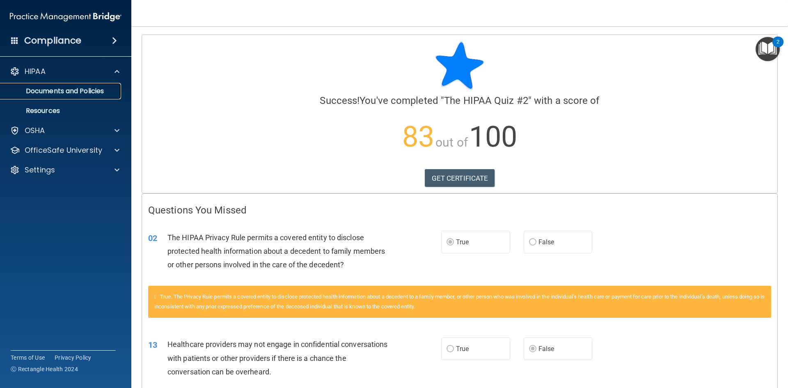
click at [38, 89] on p "Documents and Policies" at bounding box center [61, 91] width 112 height 8
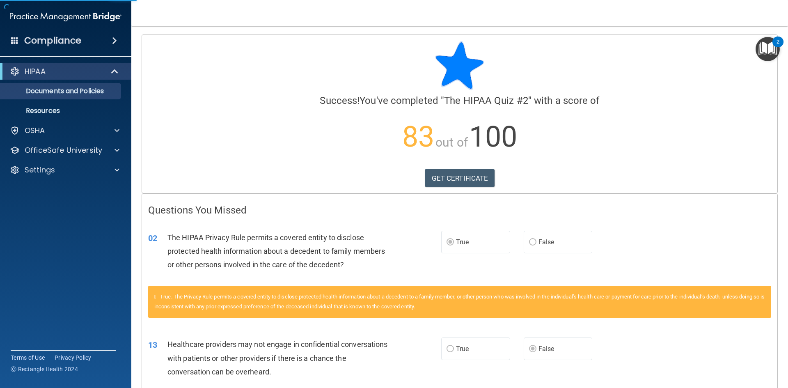
click at [766, 54] on img "Open Resource Center, 2 new notifications" at bounding box center [768, 49] width 24 height 24
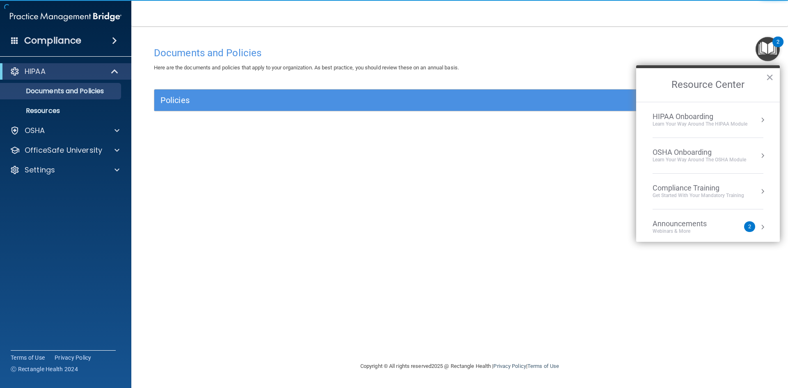
click at [693, 116] on div "HIPAA Onboarding" at bounding box center [700, 116] width 95 height 9
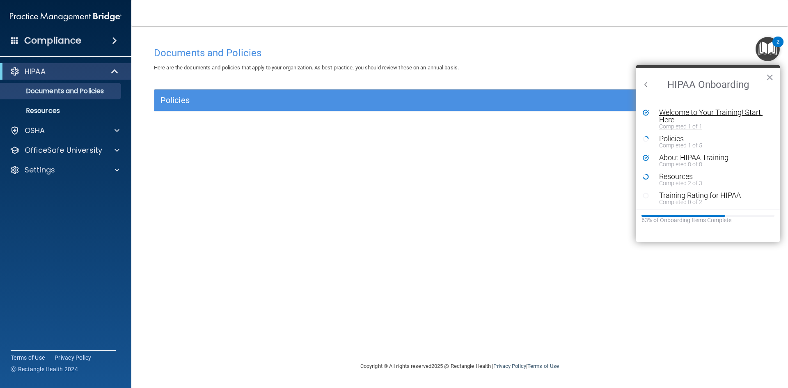
click at [686, 115] on div "Welcome to Your Training! Start Here" at bounding box center [711, 116] width 104 height 15
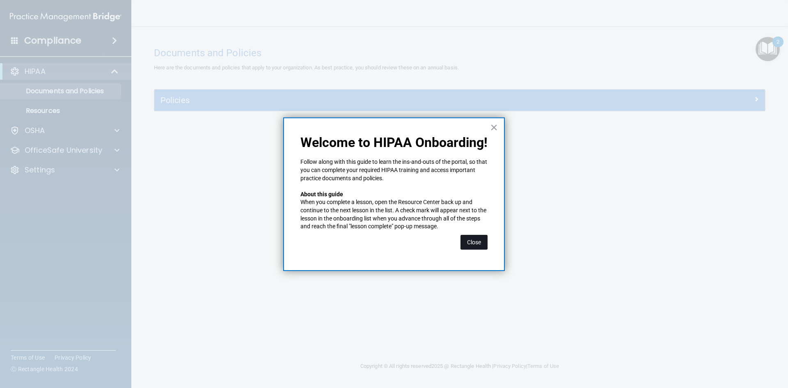
click at [485, 236] on button "Close" at bounding box center [474, 242] width 27 height 15
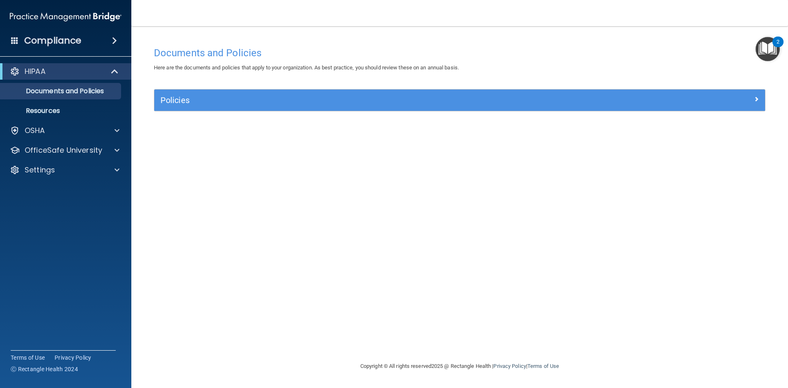
click at [763, 48] on img "Open Resource Center, 2 new notifications" at bounding box center [768, 49] width 24 height 24
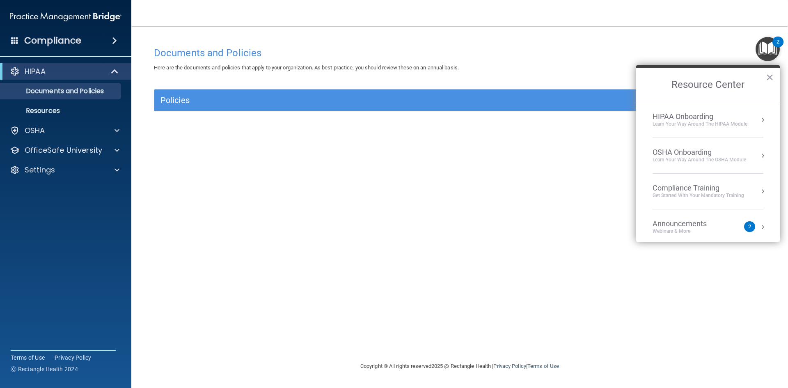
click at [689, 149] on div "OSHA Onboarding" at bounding box center [700, 152] width 94 height 9
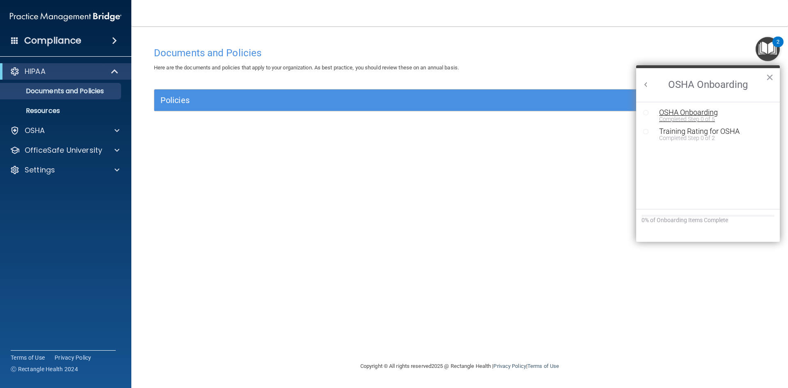
click at [683, 112] on div "OSHA Onboarding" at bounding box center [714, 112] width 110 height 7
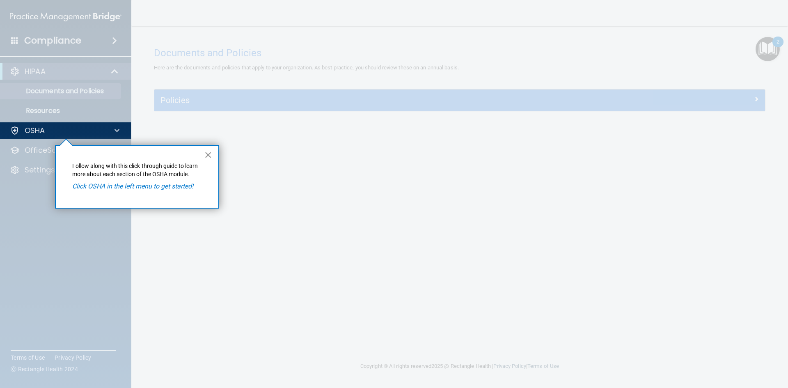
click at [206, 157] on button "×" at bounding box center [208, 154] width 8 height 13
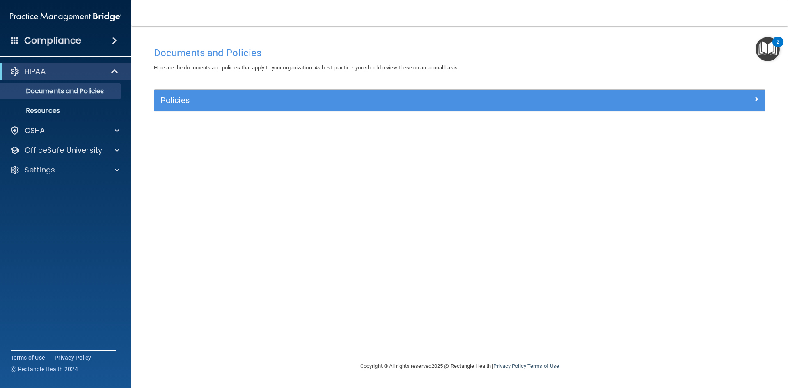
click at [771, 52] on img "Open Resource Center, 2 new notifications" at bounding box center [768, 49] width 24 height 24
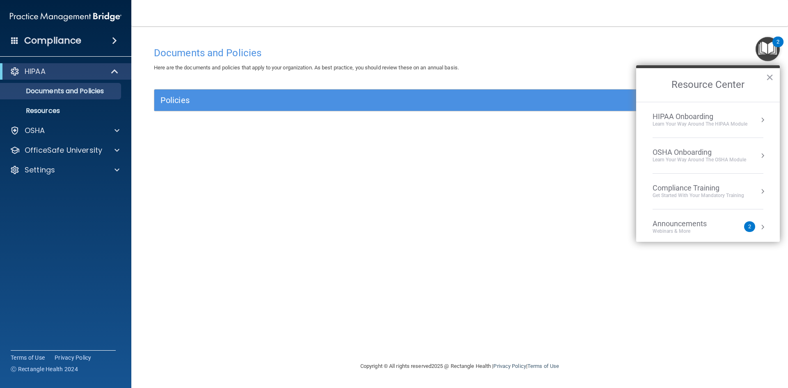
click at [698, 116] on div "HIPAA Onboarding" at bounding box center [700, 116] width 95 height 9
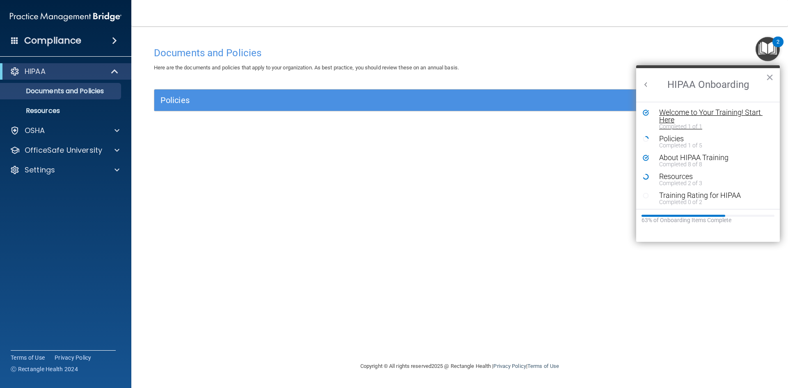
click at [697, 113] on div "Welcome to Your Training! Start Here" at bounding box center [711, 116] width 104 height 15
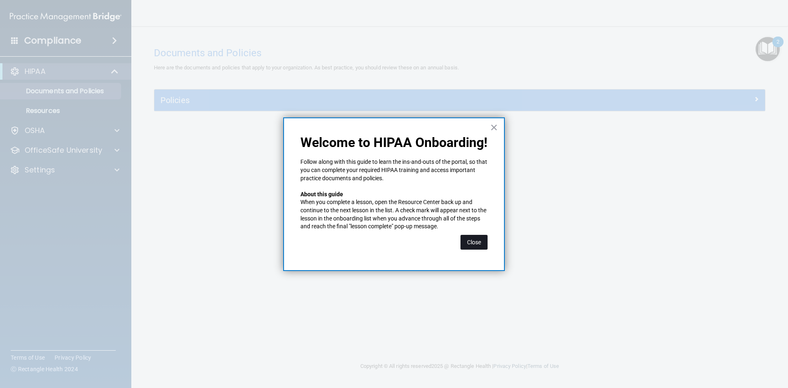
click at [476, 245] on button "Close" at bounding box center [474, 242] width 27 height 15
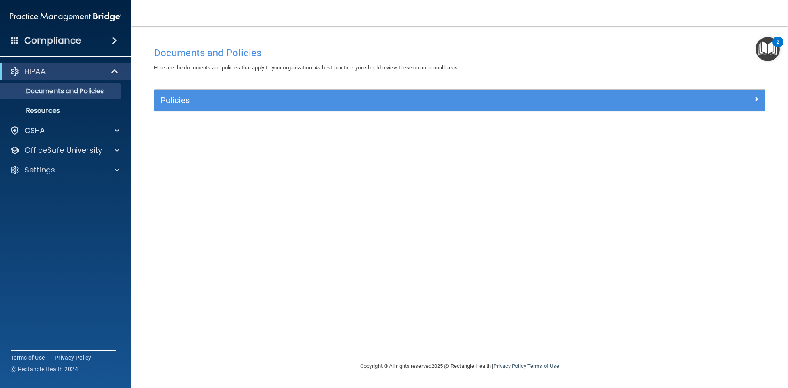
click at [768, 55] on img "Open Resource Center, 2 new notifications" at bounding box center [768, 49] width 24 height 24
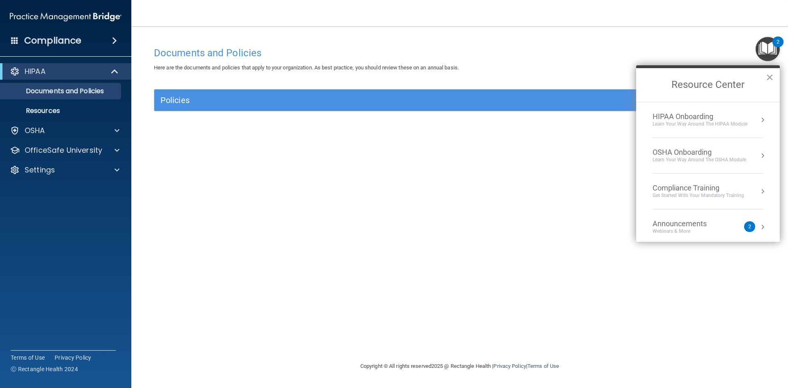
click at [710, 114] on div "HIPAA Onboarding" at bounding box center [700, 116] width 95 height 9
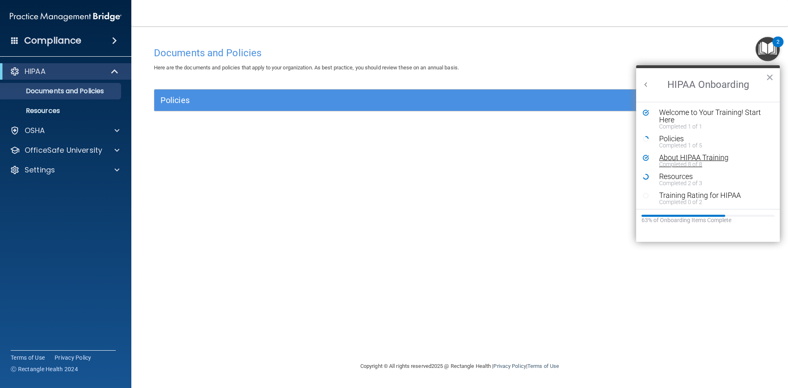
click at [707, 158] on div "About HIPAA Training" at bounding box center [711, 157] width 104 height 7
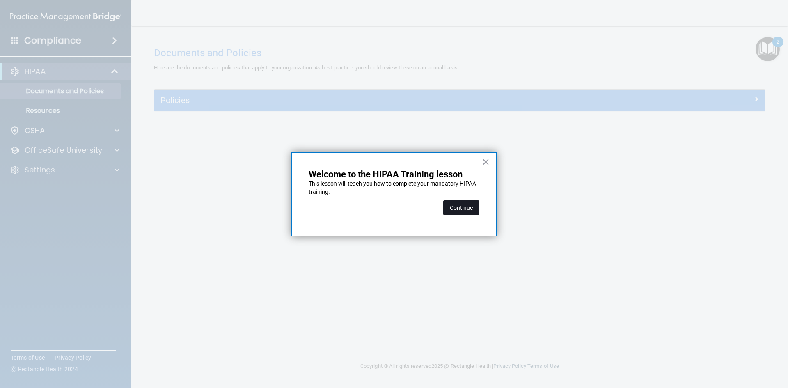
click at [479, 208] on button "Continue" at bounding box center [461, 207] width 36 height 15
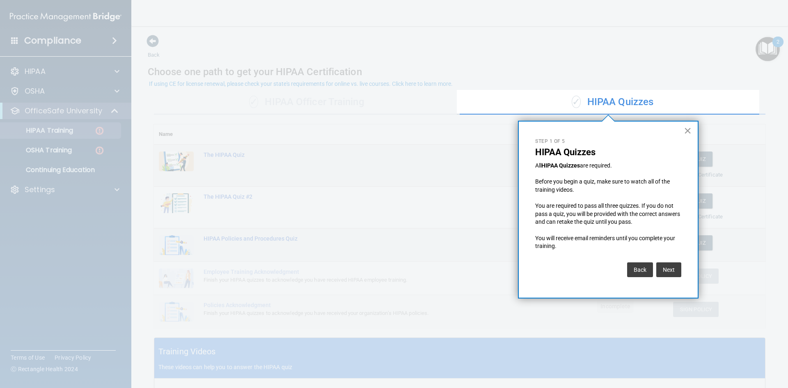
click at [690, 129] on button "×" at bounding box center [688, 130] width 8 height 13
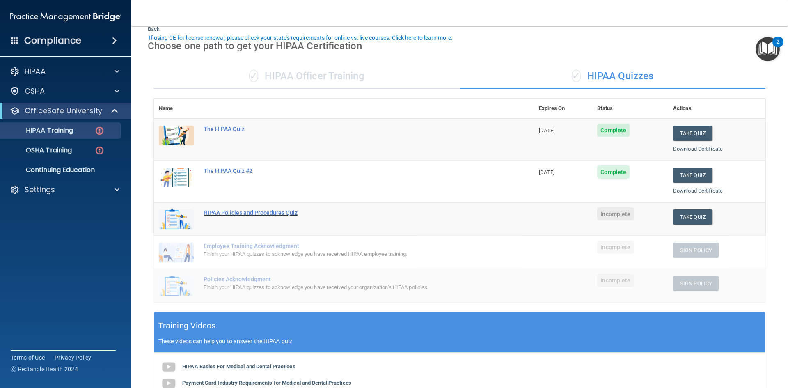
scroll to position [82, 0]
